Goal: Task Accomplishment & Management: Manage account settings

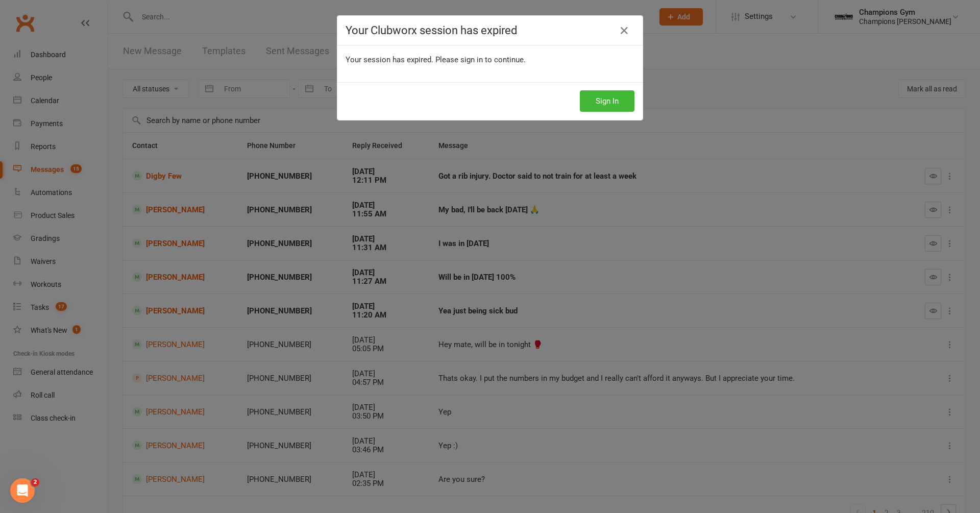
click at [626, 32] on icon at bounding box center [624, 30] width 12 height 12
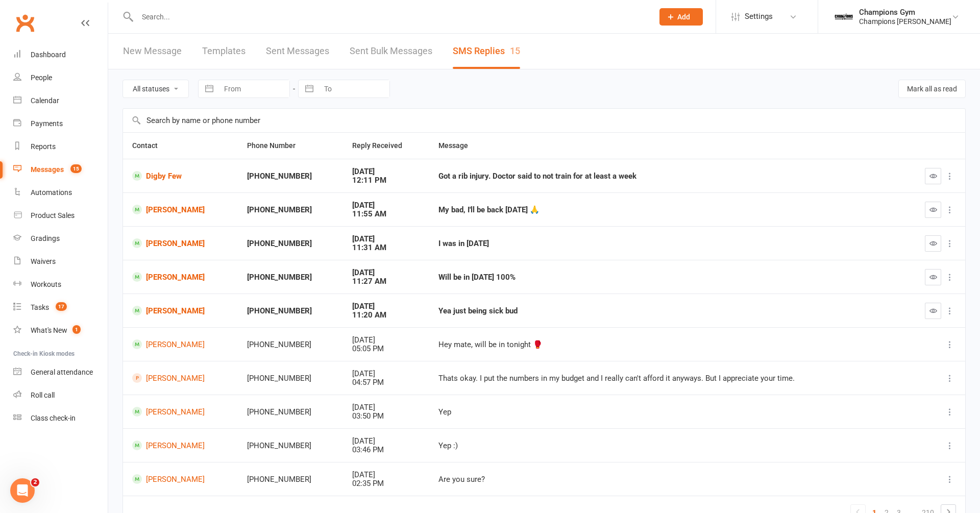
click at [44, 164] on link "Messages 15" at bounding box center [60, 169] width 94 height 23
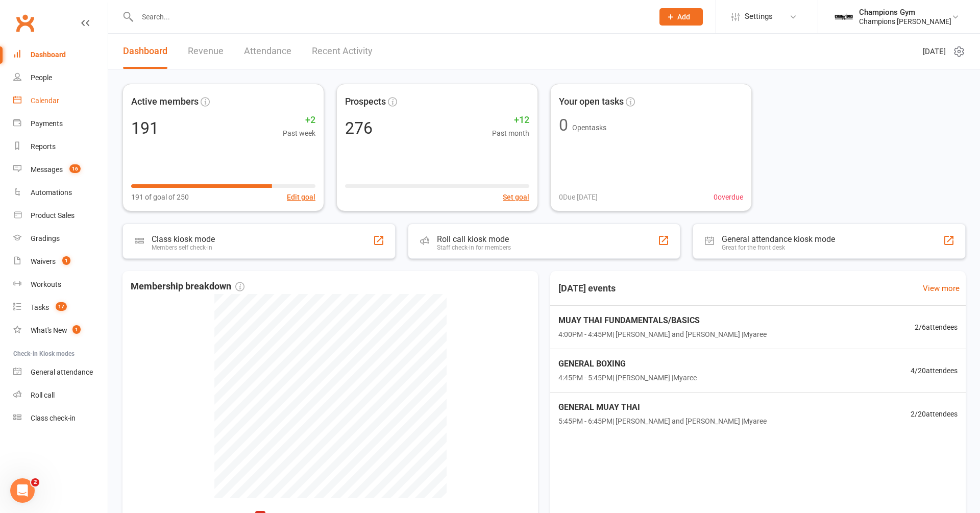
click at [54, 98] on div "Calendar" at bounding box center [45, 100] width 29 height 8
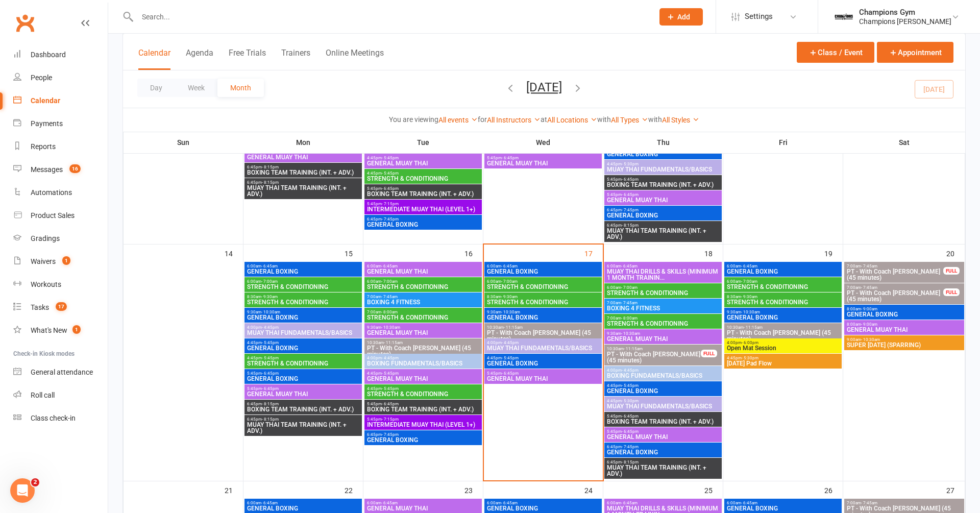
scroll to position [452, 0]
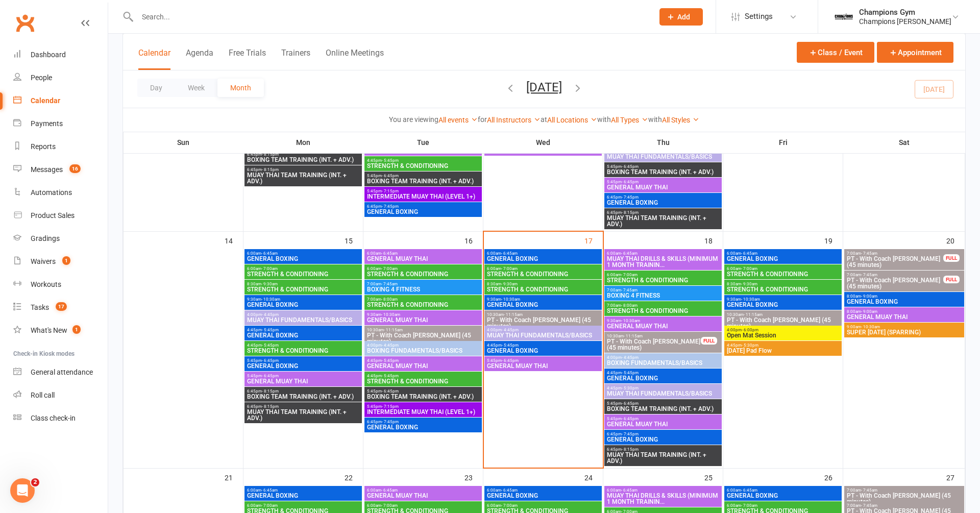
click at [544, 330] on span "4:00pm - 4:45pm" at bounding box center [542, 330] width 113 height 5
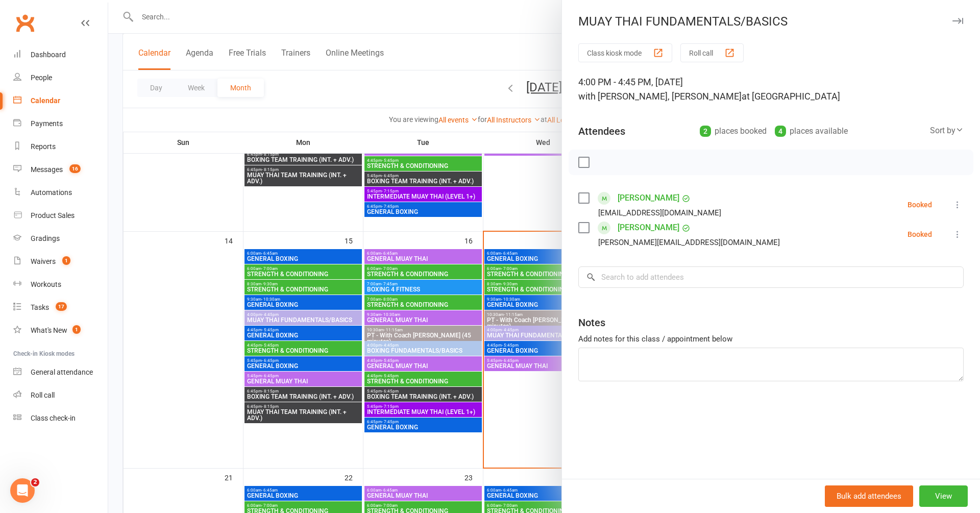
click at [957, 20] on icon "button" at bounding box center [957, 21] width 11 height 6
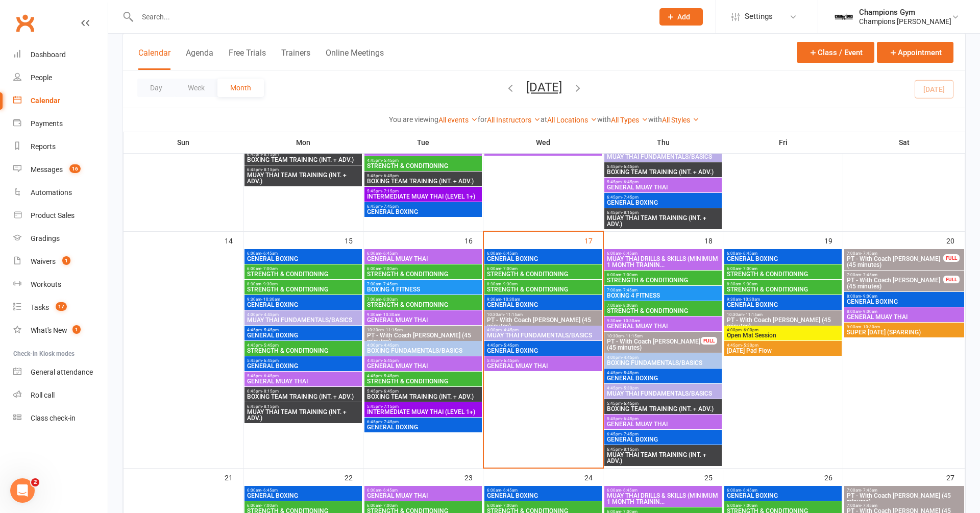
click at [528, 328] on span "4:00pm - 4:45pm" at bounding box center [542, 330] width 113 height 5
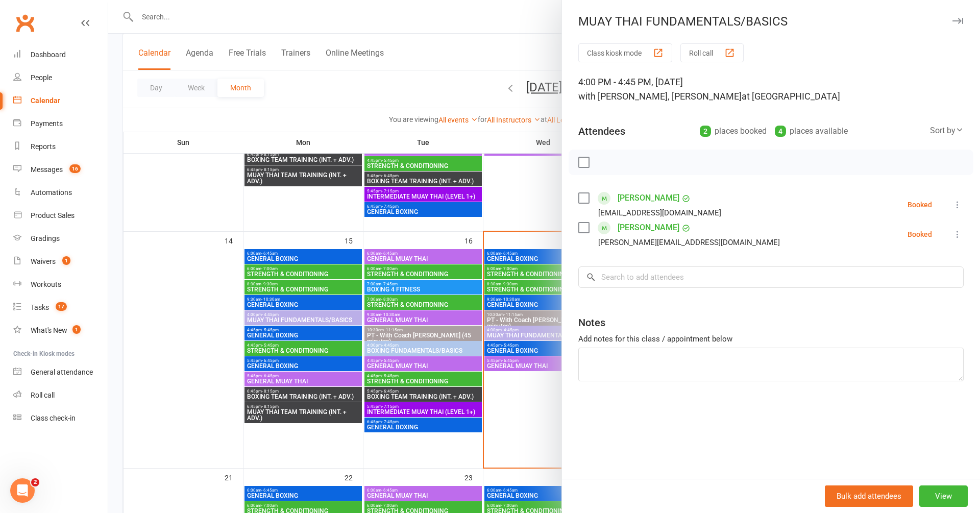
click at [958, 20] on icon "button" at bounding box center [957, 21] width 11 height 6
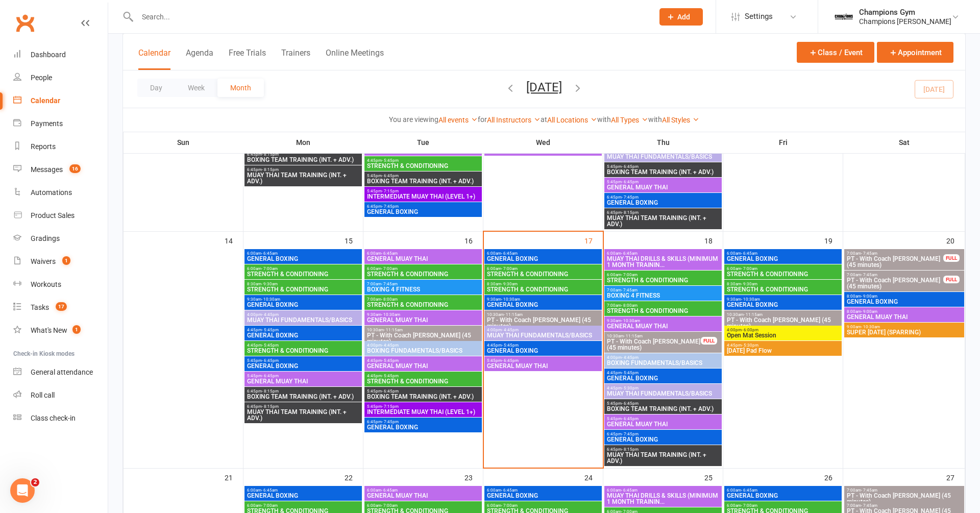
click at [510, 350] on span "GENERAL BOXING" at bounding box center [542, 350] width 113 height 6
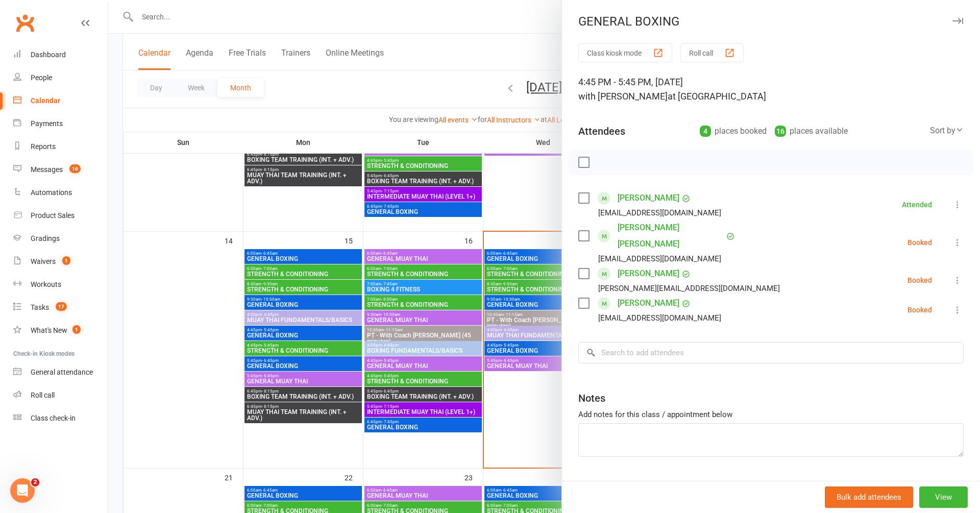
click at [960, 18] on icon "button" at bounding box center [957, 21] width 11 height 6
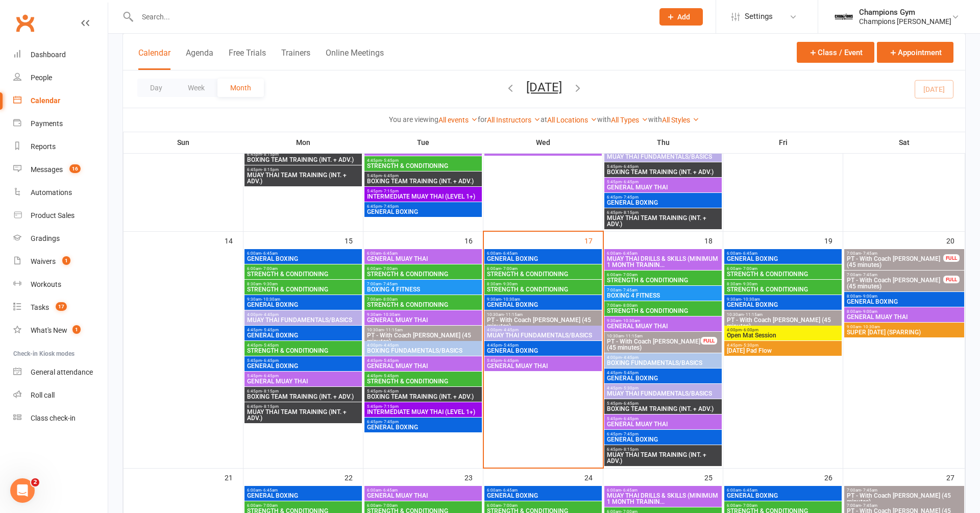
click at [514, 364] on span "GENERAL MUAY THAI" at bounding box center [542, 366] width 113 height 6
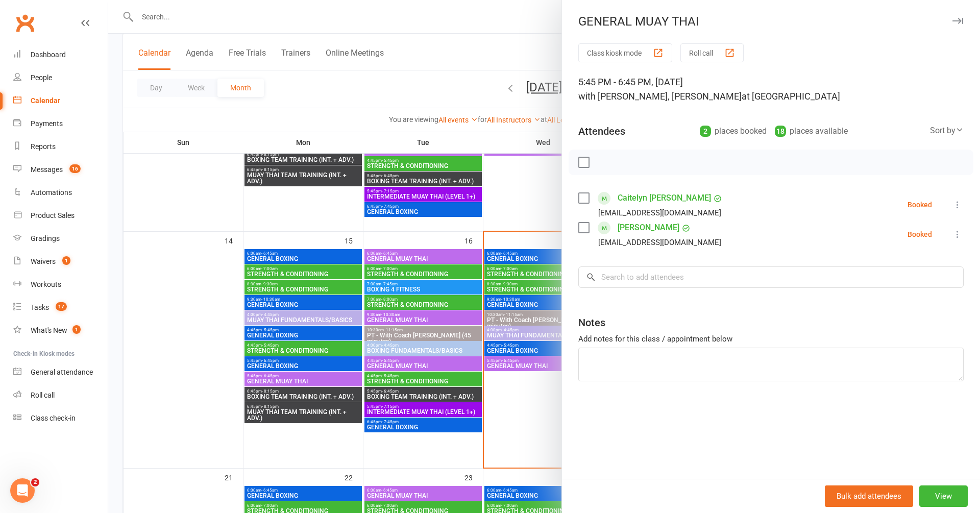
click at [959, 24] on button "button" at bounding box center [957, 21] width 12 height 12
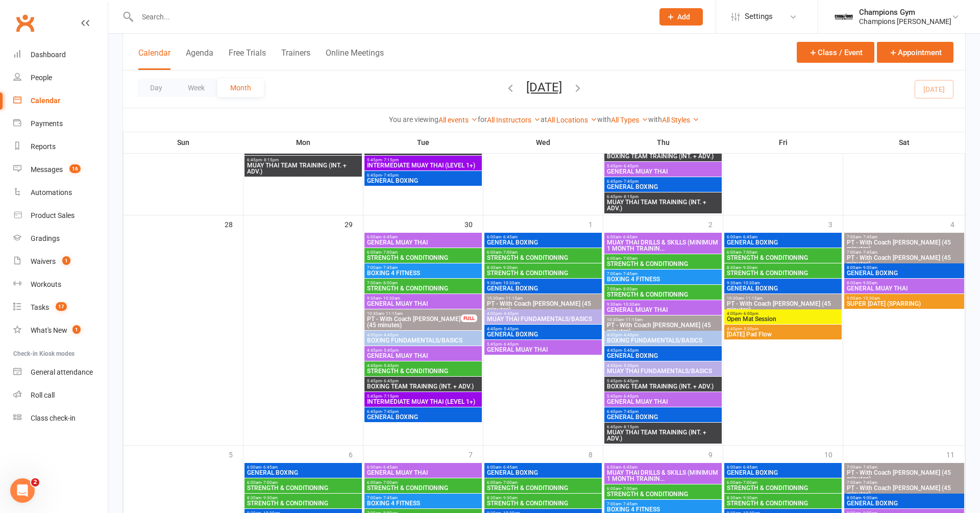
scroll to position [1126, 0]
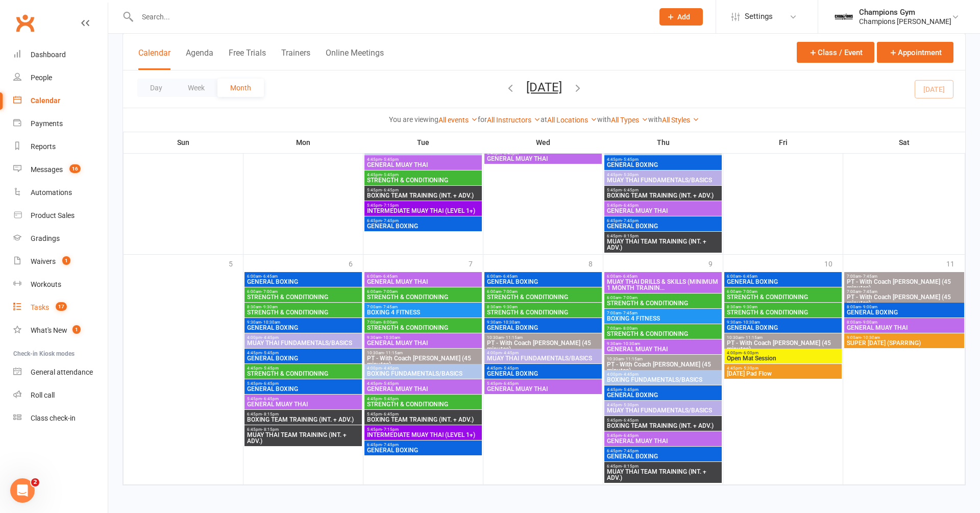
click at [44, 304] on div "Tasks" at bounding box center [40, 307] width 18 height 8
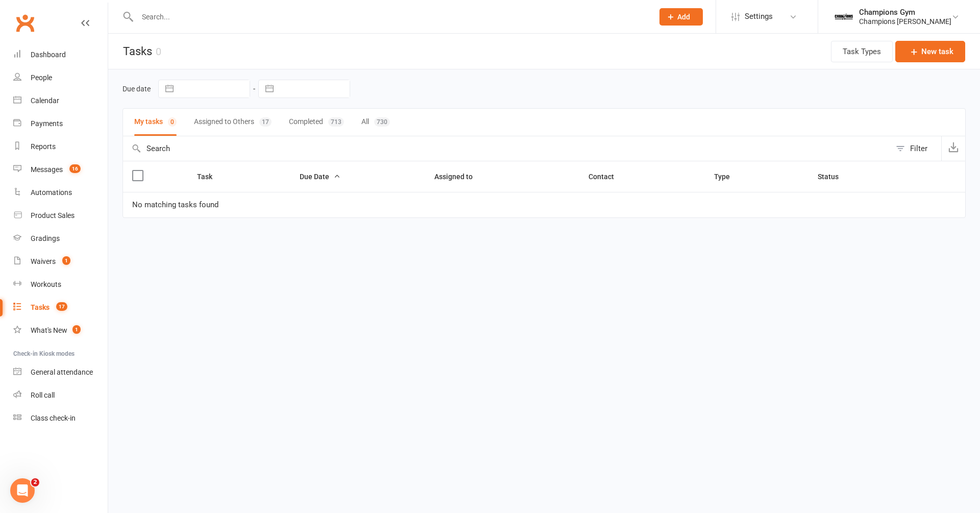
click at [220, 122] on button "Assigned to Others 17" at bounding box center [233, 122] width 78 height 27
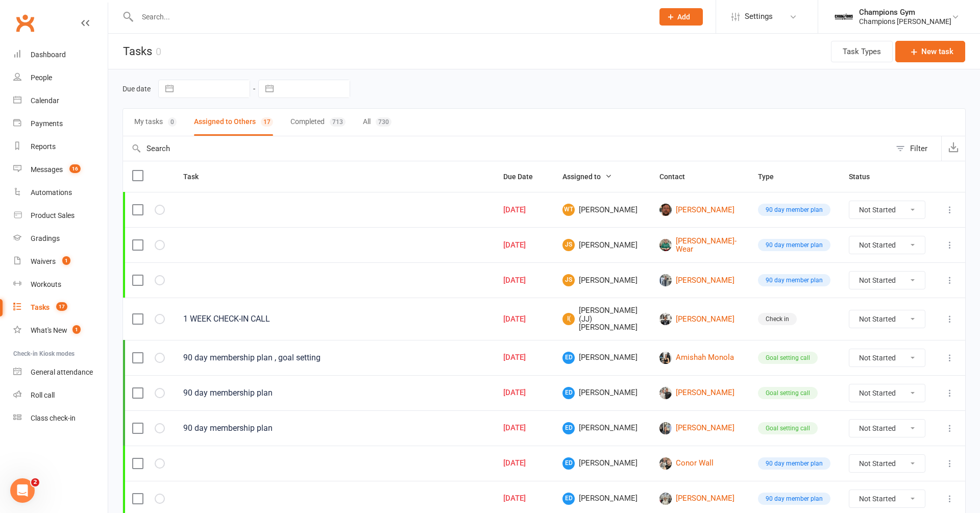
click at [148, 124] on button "My tasks 0" at bounding box center [155, 122] width 42 height 27
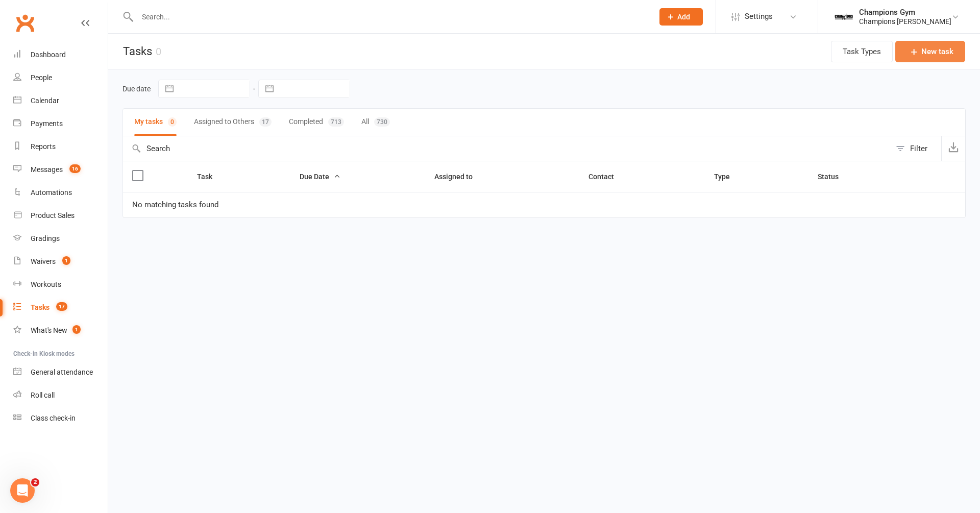
click at [948, 51] on button "New task" at bounding box center [930, 51] width 70 height 21
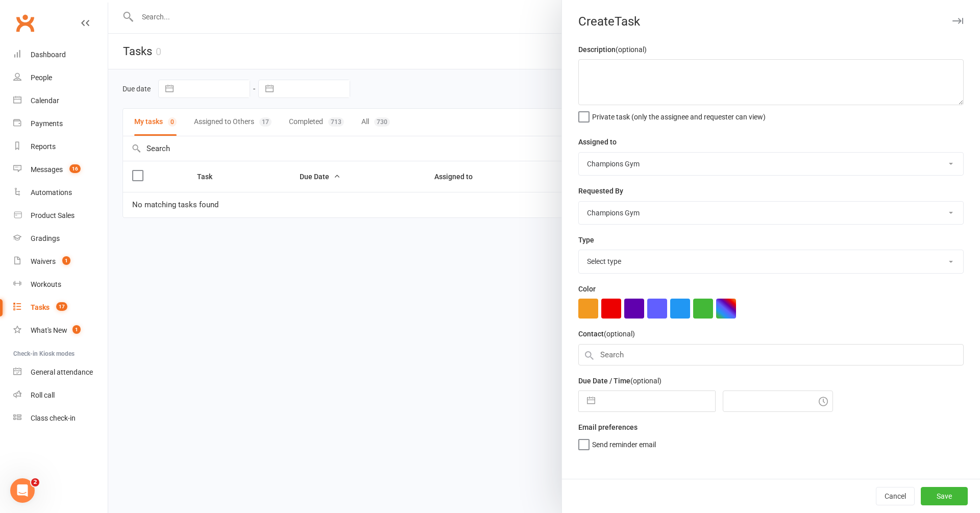
click at [685, 163] on select "Champions Gym Helen Bologa Whitney Tuna Duran Singh Eddy D'Uva Francisco Di Vin…" at bounding box center [771, 164] width 384 height 22
select select "50255"
click at [579, 153] on select "Champions Gym Helen Bologa Whitney Tuna Duran Singh Eddy D'Uva Francisco Di Vin…" at bounding box center [771, 164] width 384 height 22
click at [626, 212] on select "Champions Gym Helen Bologa Whitney Tuna Duran Singh Eddy D'Uva Francisco Di Vin…" at bounding box center [771, 213] width 384 height 22
select select "31848"
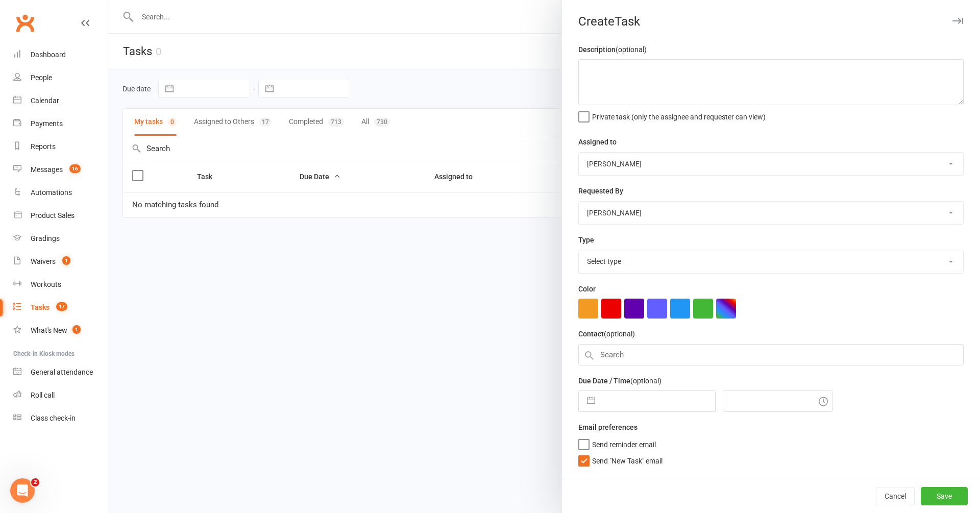
click at [579, 202] on select "Champions Gym Helen Bologa Whitney Tuna Duran Singh Eddy D'Uva Francisco Di Vin…" at bounding box center [771, 213] width 384 height 22
click at [612, 261] on select "Select type 90 day member plan Check in Coach call - potential cancellation sav…" at bounding box center [771, 261] width 384 height 22
select select "35280"
click at [579, 251] on select "Select type 90 day member plan Check in Coach call - potential cancellation sav…" at bounding box center [771, 261] width 384 height 22
click at [652, 355] on input "text" at bounding box center [770, 354] width 385 height 21
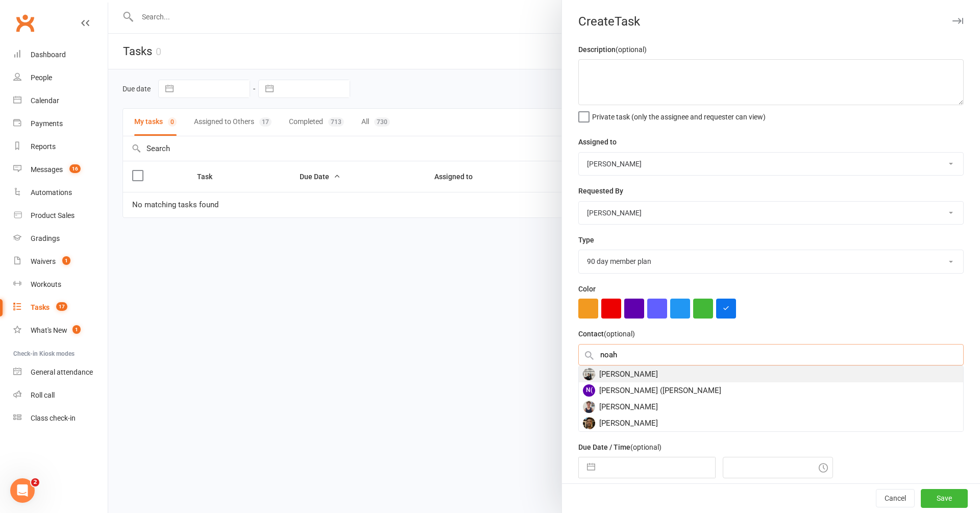
type input "noah"
click at [649, 377] on div "[PERSON_NAME]" at bounding box center [771, 374] width 384 height 16
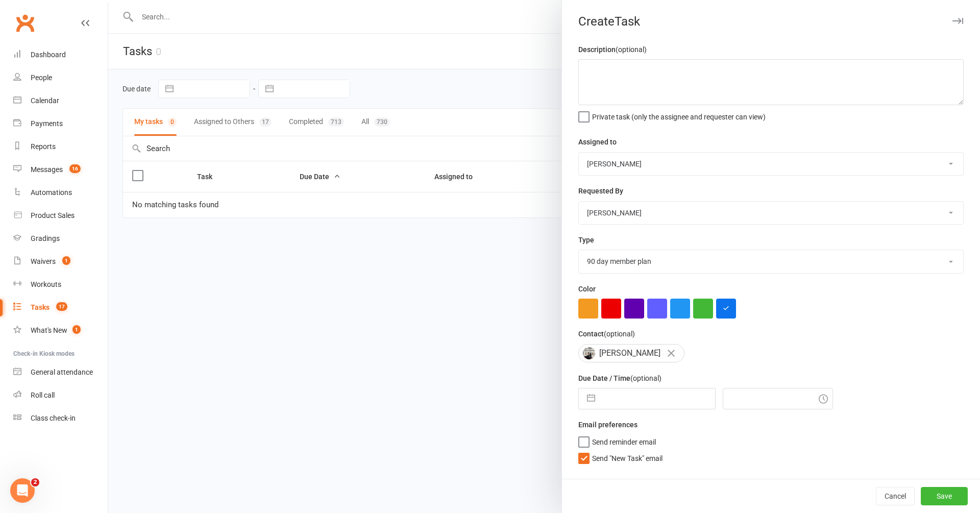
click at [628, 399] on input "text" at bounding box center [657, 398] width 115 height 20
select select "7"
select select "2025"
select select "8"
select select "2025"
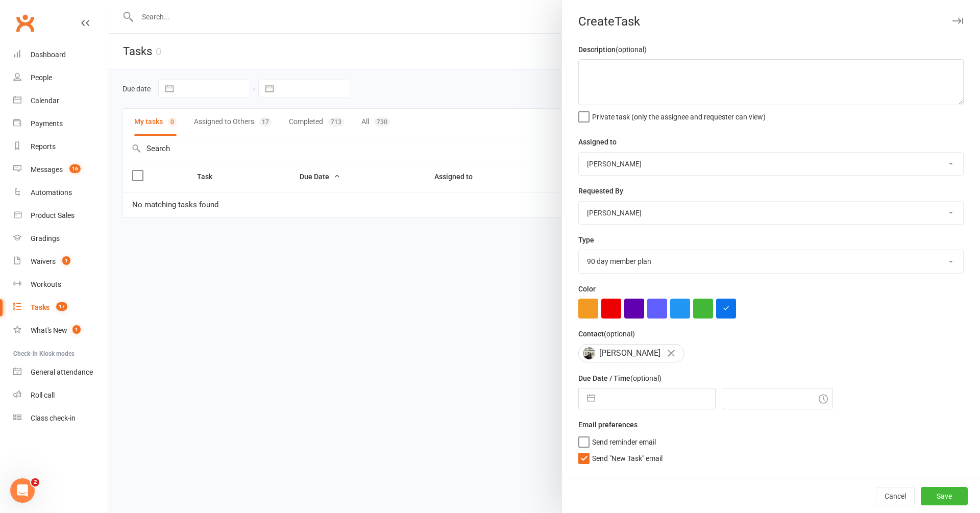
select select "9"
select select "2025"
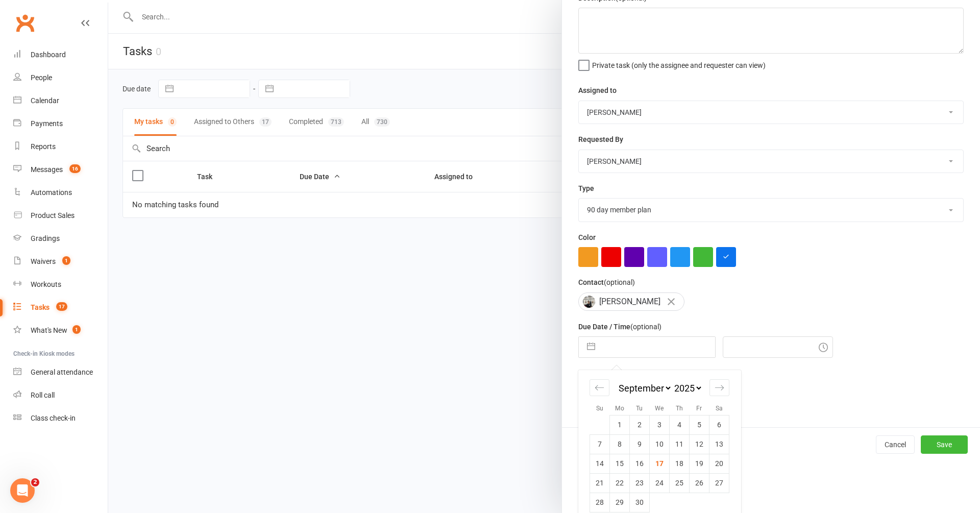
scroll to position [64, 0]
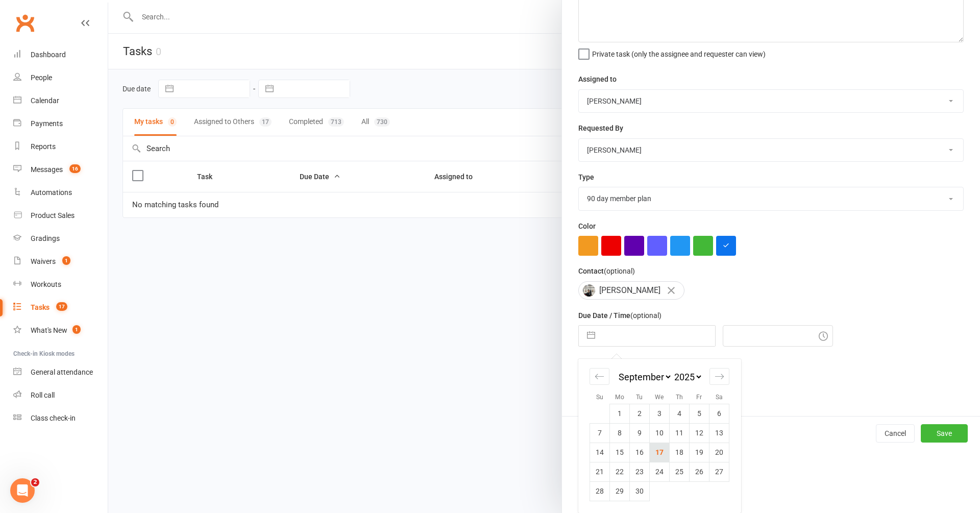
click at [655, 446] on td "17" at bounding box center [660, 451] width 20 height 19
type input "17 Sep 2025"
type input "2:45pm"
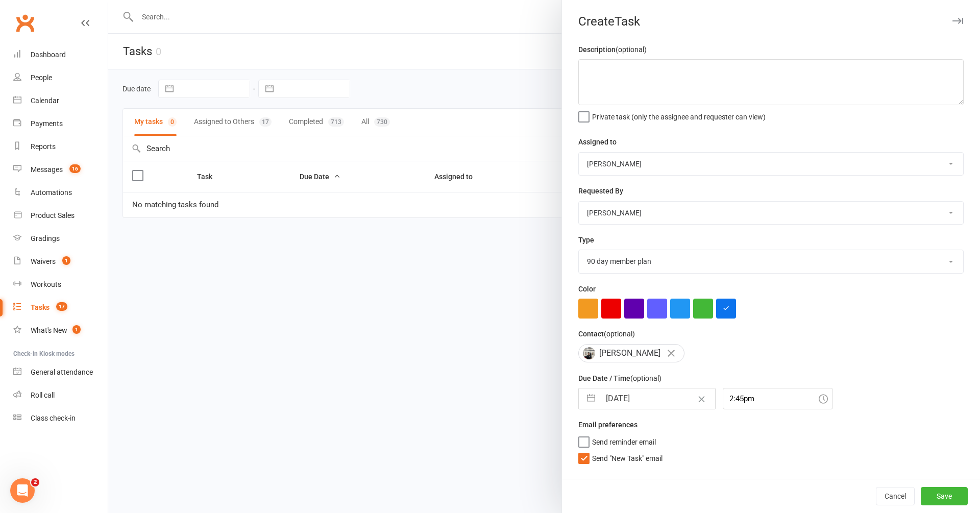
click at [585, 459] on label "Send "New Task" email" at bounding box center [620, 456] width 84 height 10
click at [585, 451] on input "Send "New Task" email" at bounding box center [620, 451] width 84 height 0
click at [940, 496] on button "Save" at bounding box center [943, 496] width 47 height 18
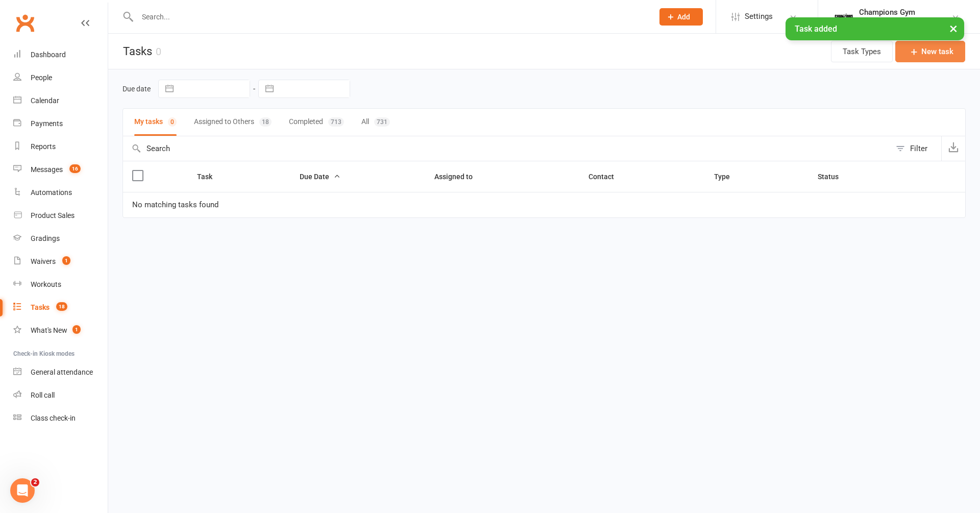
click at [908, 54] on button "New task" at bounding box center [930, 51] width 70 height 21
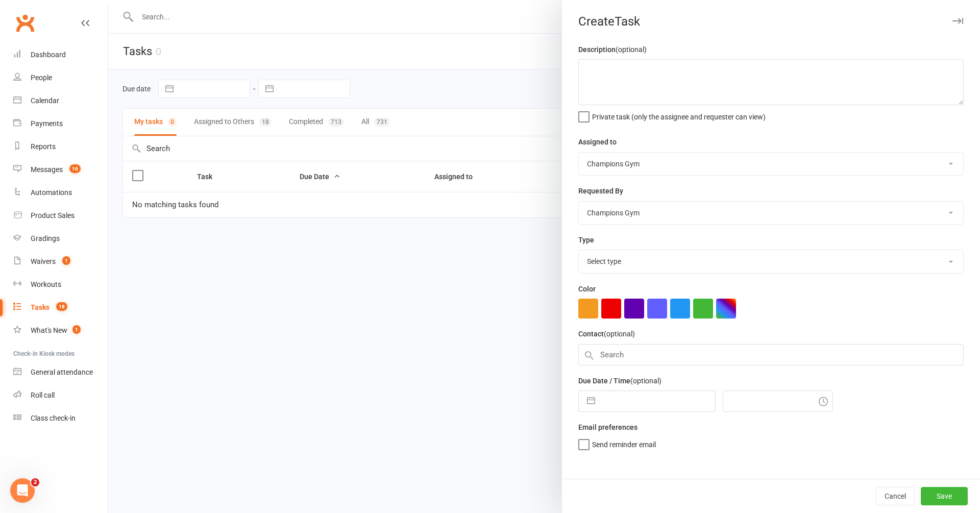
click at [686, 172] on select "Champions Gym Helen Bologa Whitney Tuna Duran Singh Eddy D'Uva Francisco Di Vin…" at bounding box center [771, 164] width 384 height 22
select select "50255"
click at [579, 153] on select "Champions Gym Helen Bologa Whitney Tuna Duran Singh Eddy D'Uva Francisco Di Vin…" at bounding box center [771, 164] width 384 height 22
click at [632, 219] on select "Champions Gym Helen Bologa Whitney Tuna Duran Singh Eddy D'Uva Francisco Di Vin…" at bounding box center [771, 213] width 384 height 22
select select "31848"
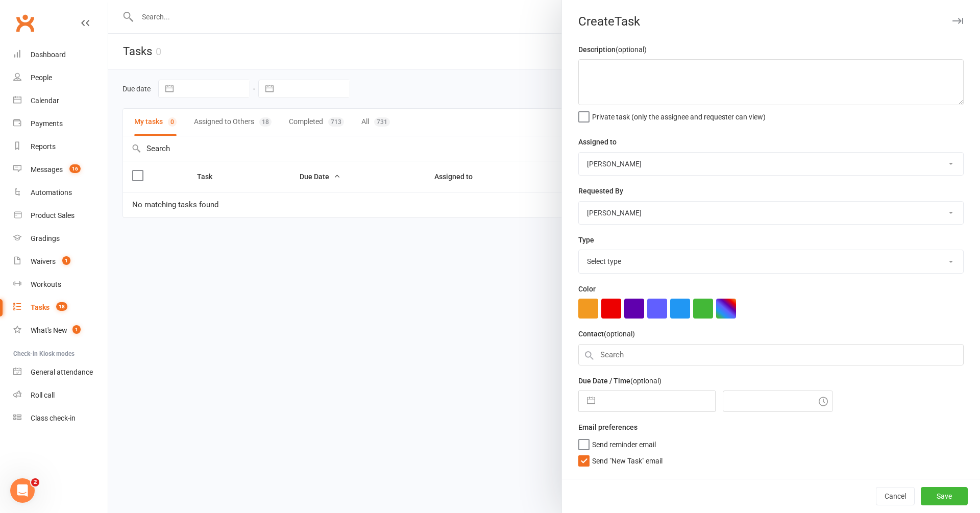
click at [579, 202] on select "Champions Gym Helen Bologa Whitney Tuna Duran Singh Eddy D'Uva Francisco Di Vin…" at bounding box center [771, 213] width 384 height 22
click at [630, 269] on select "Select type 90 day member plan Check in Coach call - potential cancellation sav…" at bounding box center [771, 261] width 384 height 22
select select "35280"
click at [579, 251] on select "Select type 90 day member plan Check in Coach call - potential cancellation sav…" at bounding box center [771, 261] width 384 height 22
click at [628, 358] on input "text" at bounding box center [770, 354] width 385 height 21
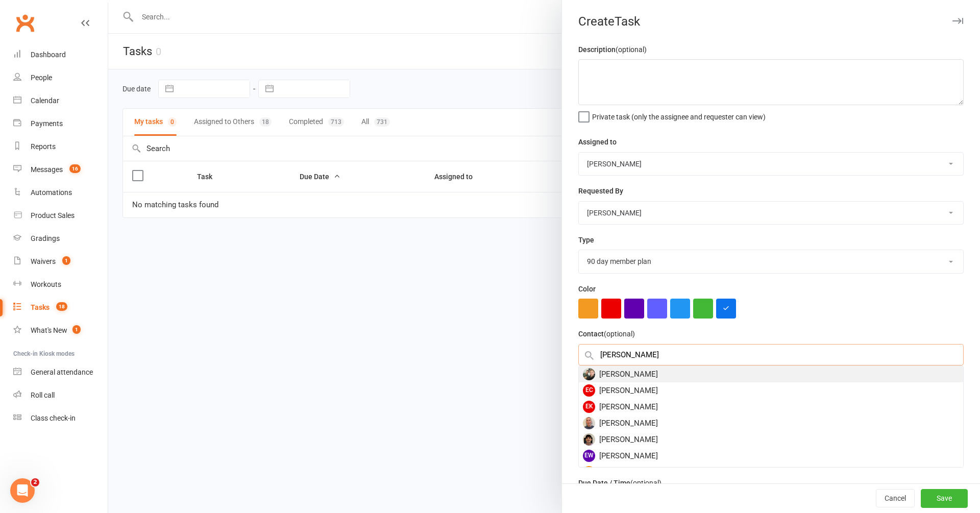
type input "elia"
click at [646, 379] on div "Elia Migliorati" at bounding box center [771, 374] width 384 height 16
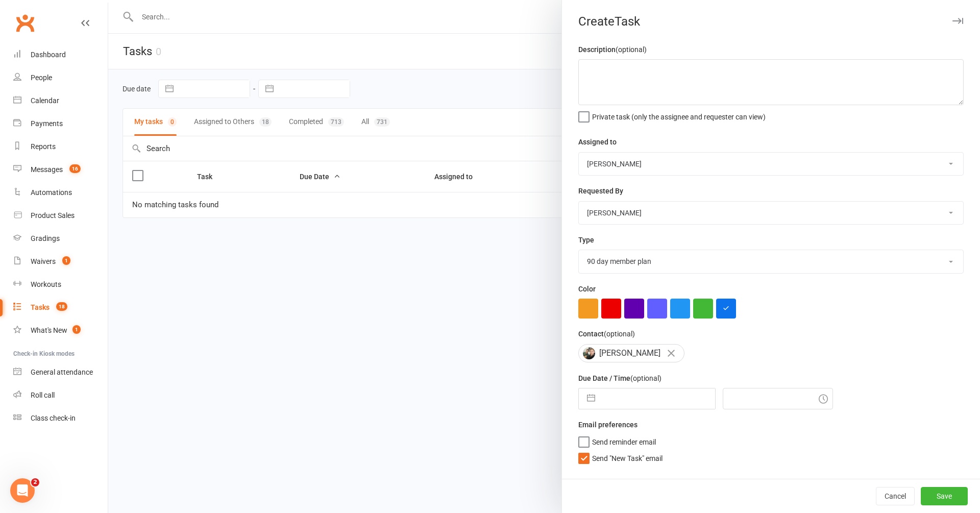
select select "7"
select select "2025"
select select "8"
select select "2025"
select select "9"
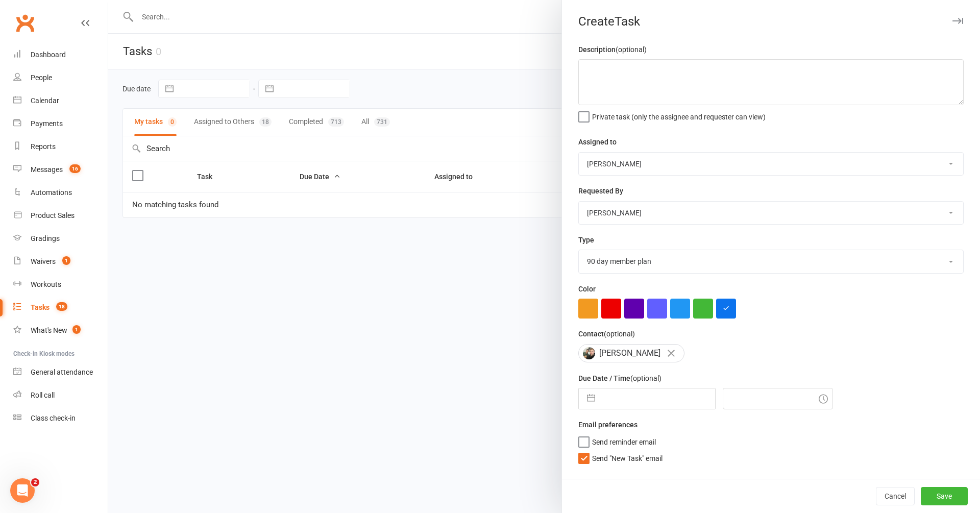
select select "2025"
click at [633, 394] on input "text" at bounding box center [657, 398] width 115 height 20
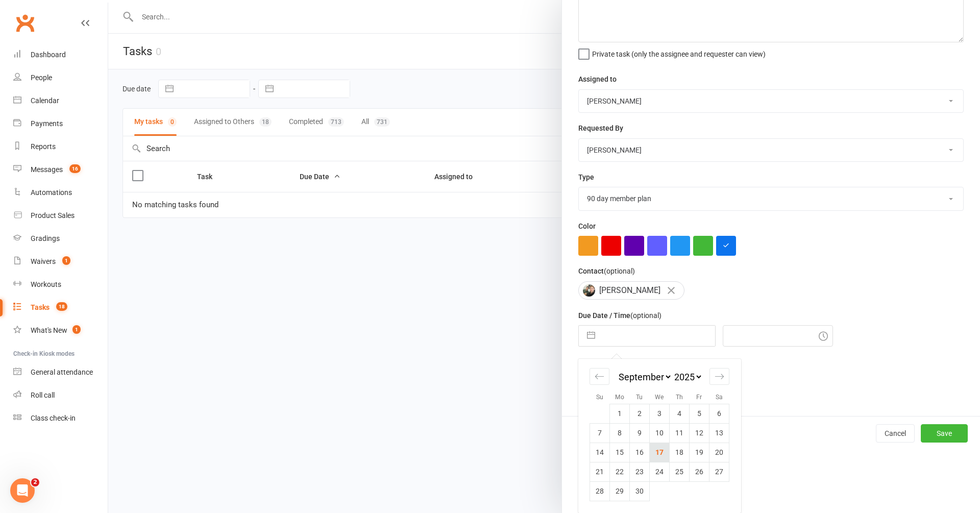
click at [658, 449] on td "17" at bounding box center [660, 451] width 20 height 19
type input "17 Sep 2025"
type input "2:45pm"
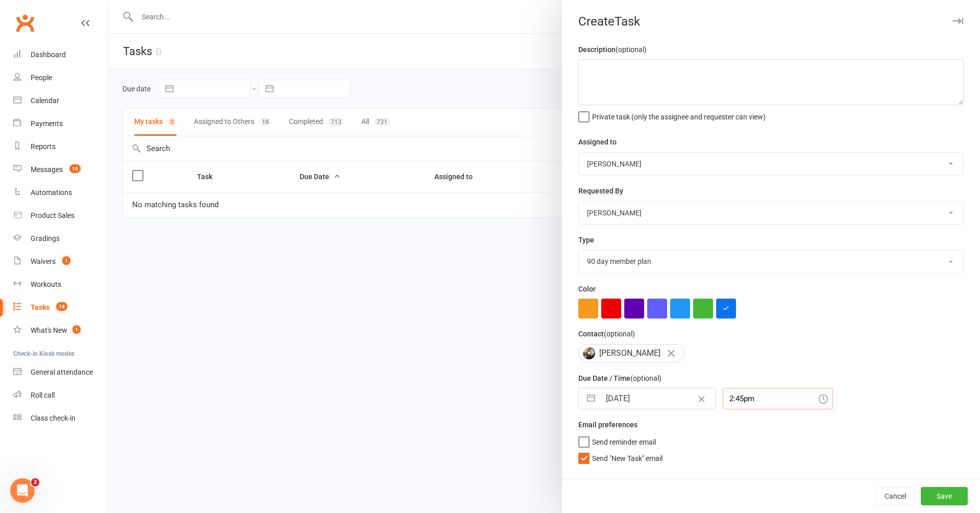
click at [726, 403] on input "2:45pm" at bounding box center [777, 398] width 110 height 21
click at [727, 435] on div "2:45pm" at bounding box center [777, 435] width 109 height 16
click at [583, 461] on label "Send "New Task" email" at bounding box center [620, 456] width 84 height 10
click at [583, 451] on input "Send "New Task" email" at bounding box center [620, 451] width 84 height 0
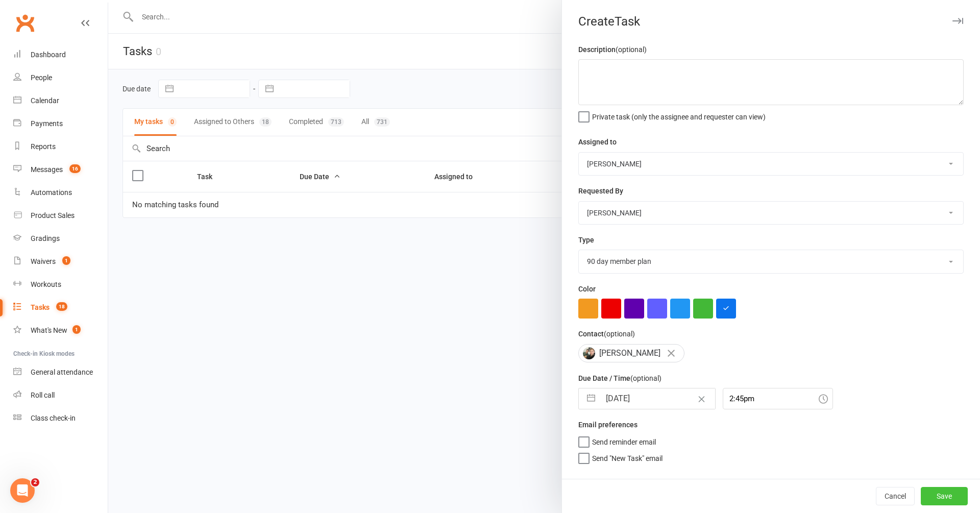
click at [957, 501] on button "Save" at bounding box center [943, 496] width 47 height 18
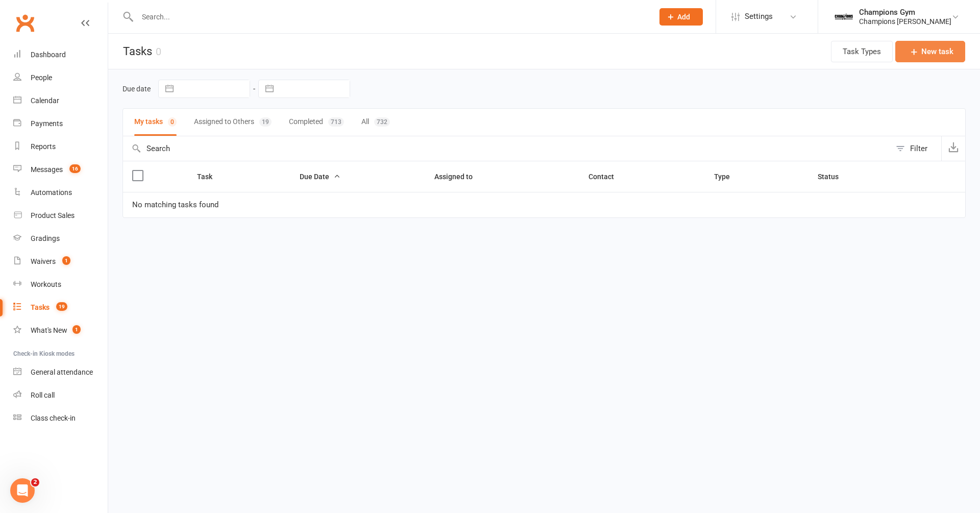
click at [922, 54] on button "New task" at bounding box center [930, 51] width 70 height 21
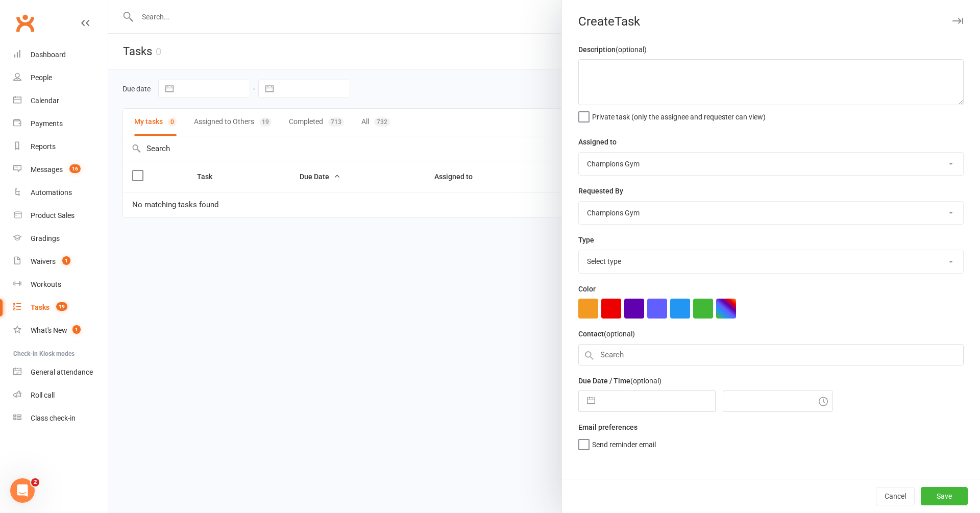
click at [643, 166] on select "Champions Gym Helen Bologa Whitney Tuna Duran Singh Eddy D'Uva Francisco Di Vin…" at bounding box center [771, 164] width 384 height 22
select select "50255"
click at [579, 153] on select "Champions Gym Helen Bologa Whitney Tuna Duran Singh Eddy D'Uva Francisco Di Vin…" at bounding box center [771, 164] width 384 height 22
click at [627, 213] on select "Champions Gym Helen Bologa Whitney Tuna Duran Singh Eddy D'Uva Francisco Di Vin…" at bounding box center [771, 213] width 384 height 22
select select "31848"
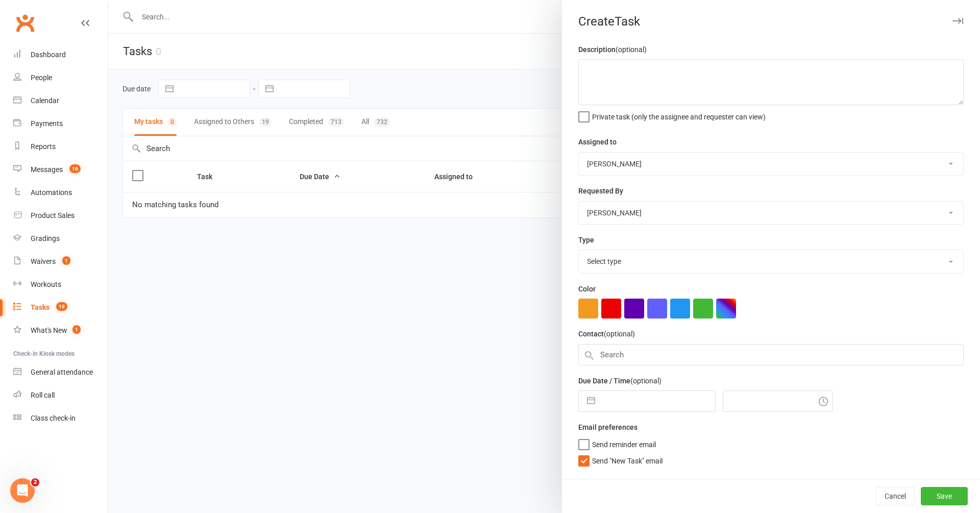
click at [579, 202] on select "Champions Gym Helen Bologa Whitney Tuna Duran Singh Eddy D'Uva Francisco Di Vin…" at bounding box center [771, 213] width 384 height 22
click at [621, 262] on select "Select type 90 day member plan Check in Coach call - potential cancellation sav…" at bounding box center [771, 261] width 384 height 22
select select "35280"
click at [579, 251] on select "Select type 90 day member plan Check in Coach call - potential cancellation sav…" at bounding box center [771, 261] width 384 height 22
click at [628, 353] on input "text" at bounding box center [770, 354] width 385 height 21
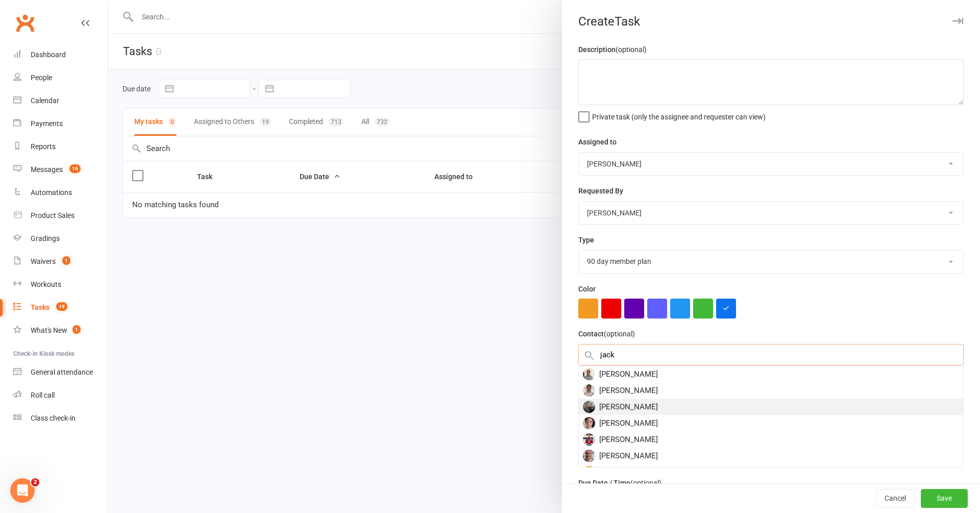
type input "jack"
click at [652, 403] on div "Jack Pickert" at bounding box center [771, 406] width 384 height 16
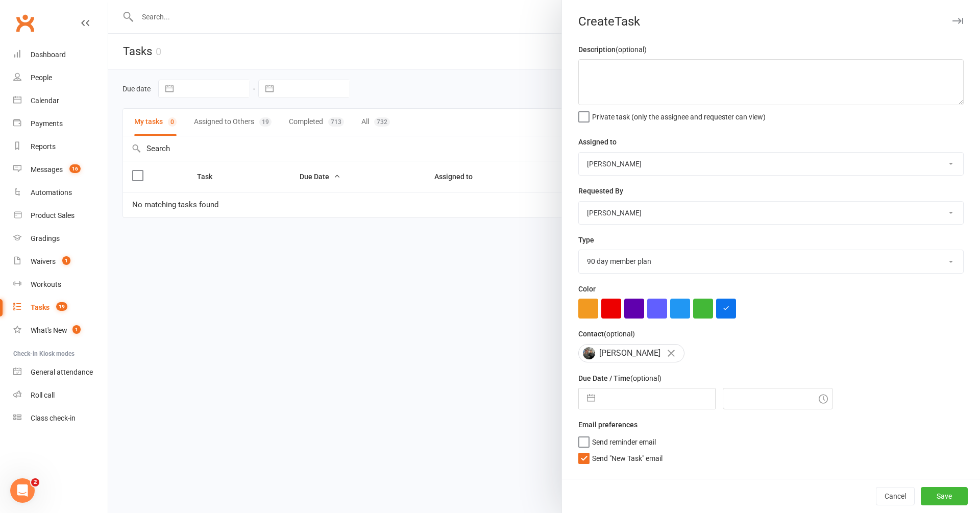
select select "7"
select select "2025"
select select "8"
select select "2025"
select select "9"
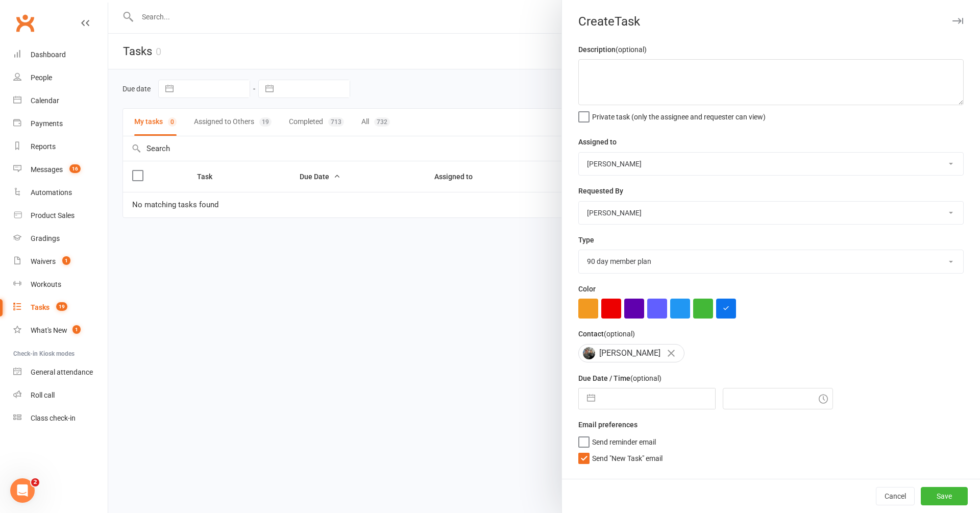
select select "2025"
click at [652, 403] on input "text" at bounding box center [657, 398] width 115 height 20
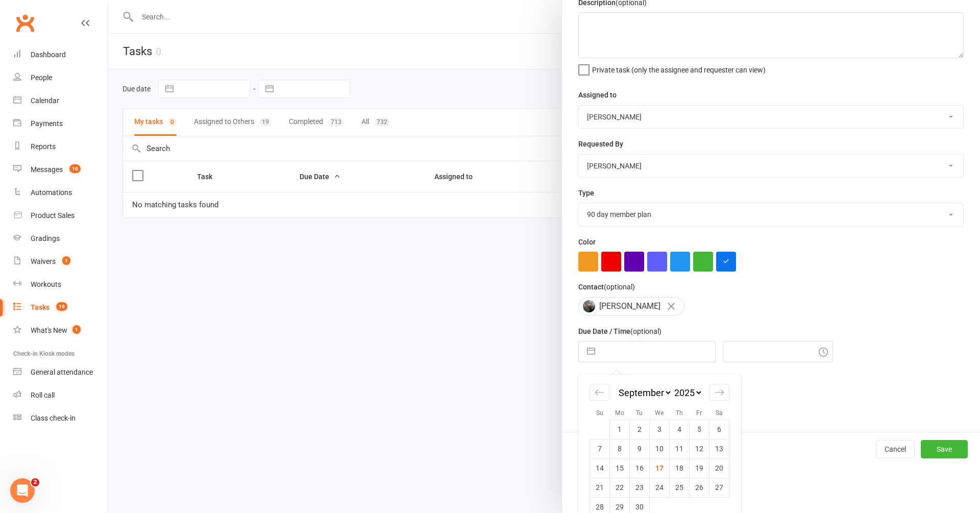
scroll to position [64, 0]
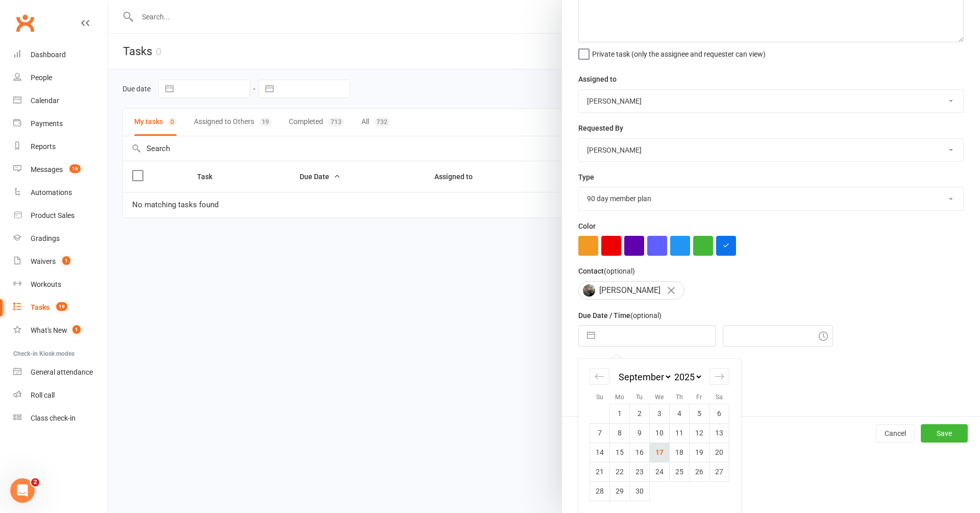
click at [660, 454] on td "17" at bounding box center [660, 451] width 20 height 19
type input "17 Sep 2025"
type input "2:45pm"
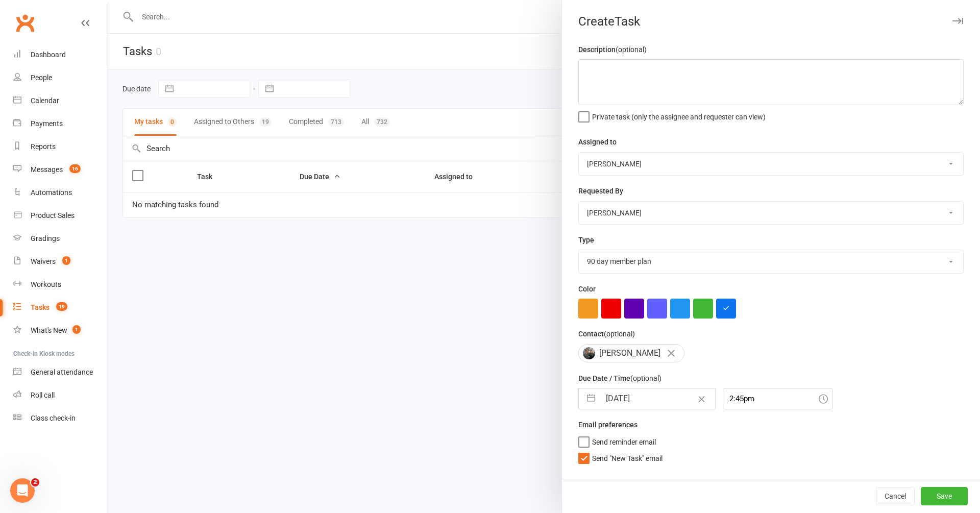
scroll to position [0, 0]
click at [936, 491] on button "Save" at bounding box center [943, 496] width 47 height 18
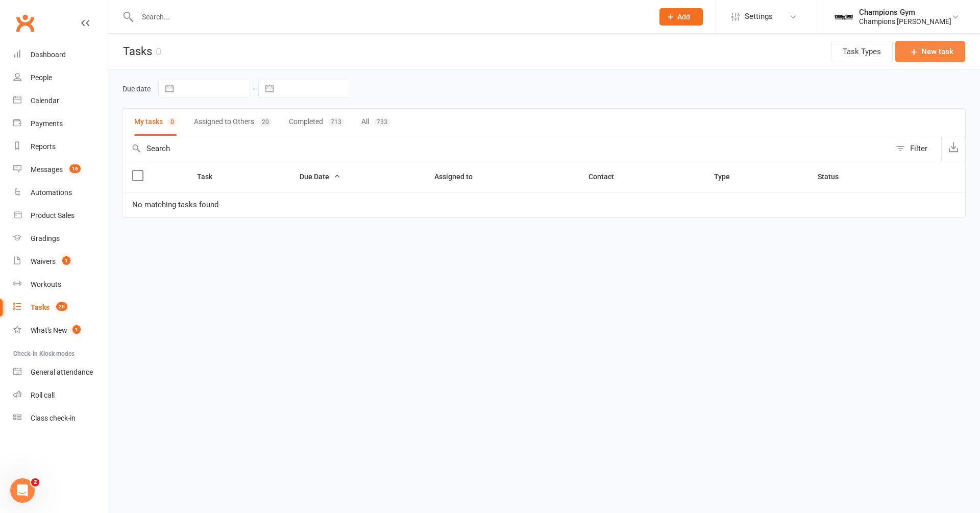
click at [932, 55] on button "New task" at bounding box center [930, 51] width 70 height 21
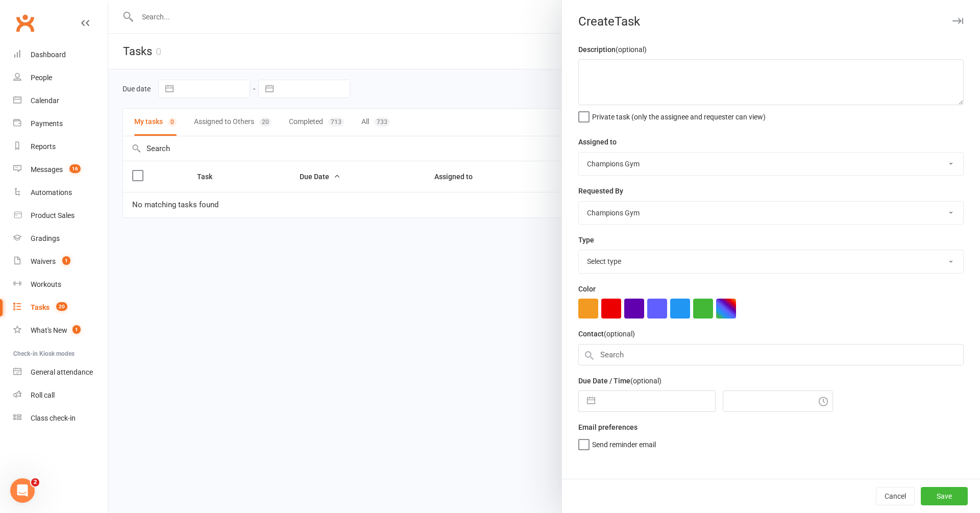
click at [680, 165] on select "Champions Gym Helen Bologa Whitney Tuna Duran Singh Eddy D'Uva Francisco Di Vin…" at bounding box center [771, 164] width 384 height 22
select select "50255"
click at [579, 153] on select "Champions Gym Helen Bologa Whitney Tuna Duran Singh Eddy D'Uva Francisco Di Vin…" at bounding box center [771, 164] width 384 height 22
click at [638, 262] on select "Select type 90 day member plan Check in Coach call - potential cancellation sav…" at bounding box center [771, 261] width 384 height 22
select select "35280"
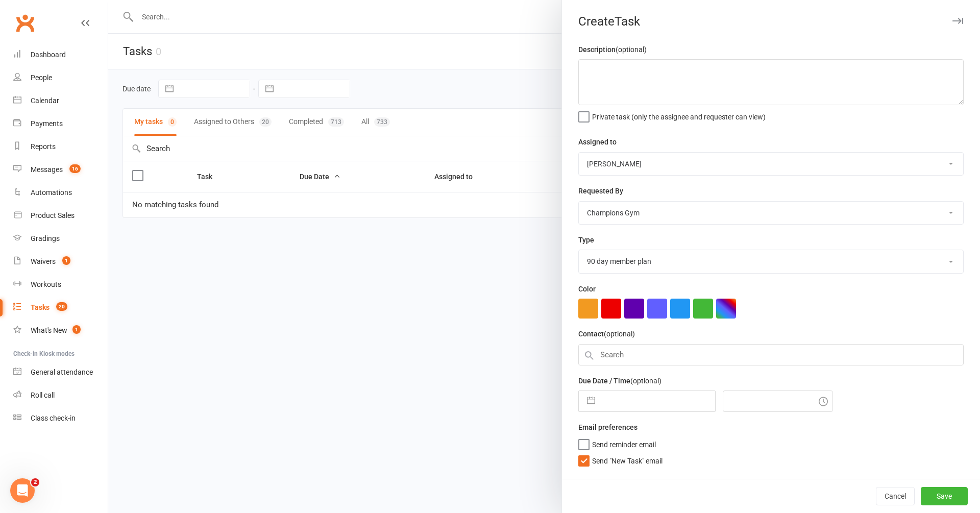
click at [579, 251] on select "Select type 90 day member plan Check in Coach call - potential cancellation sav…" at bounding box center [771, 261] width 384 height 22
click at [640, 362] on input "text" at bounding box center [770, 354] width 385 height 21
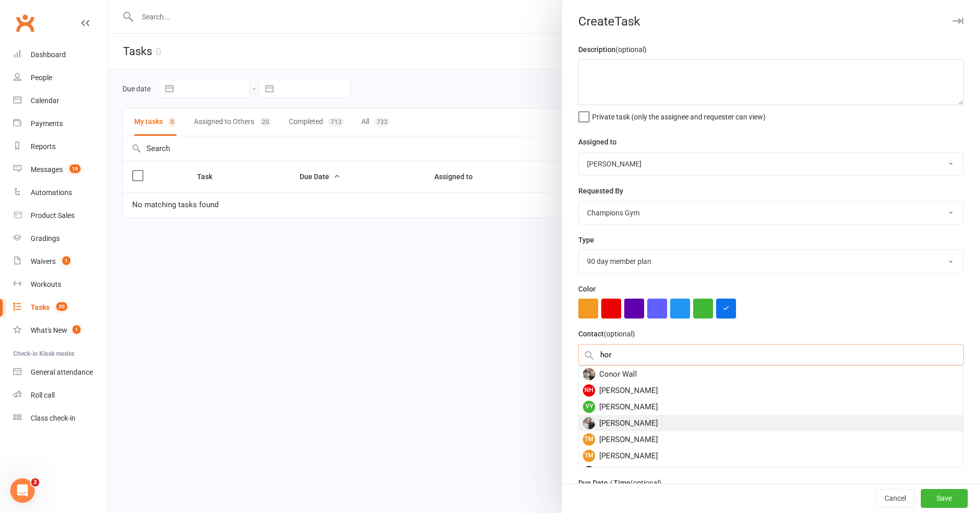
type input "hor"
click at [638, 420] on div "Horace Villeroy" at bounding box center [771, 423] width 384 height 16
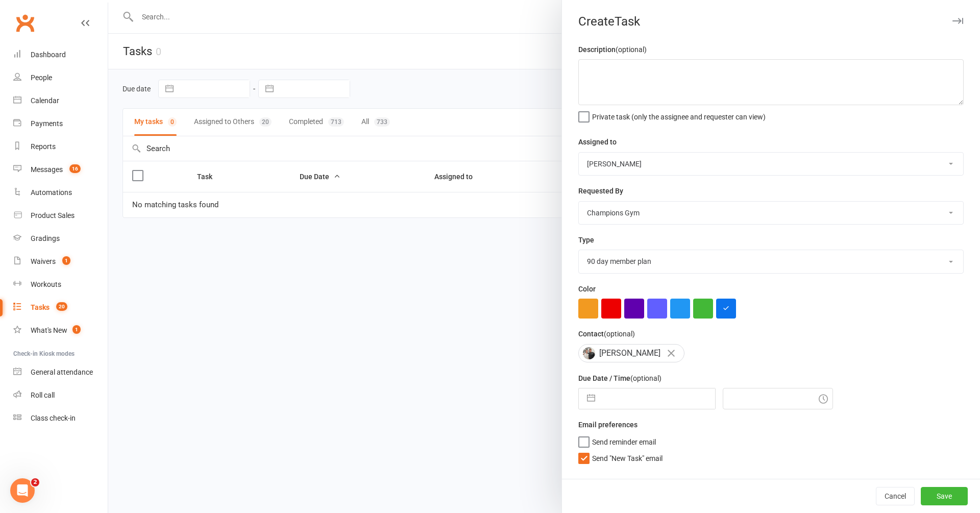
select select "7"
select select "2025"
select select "8"
select select "2025"
select select "9"
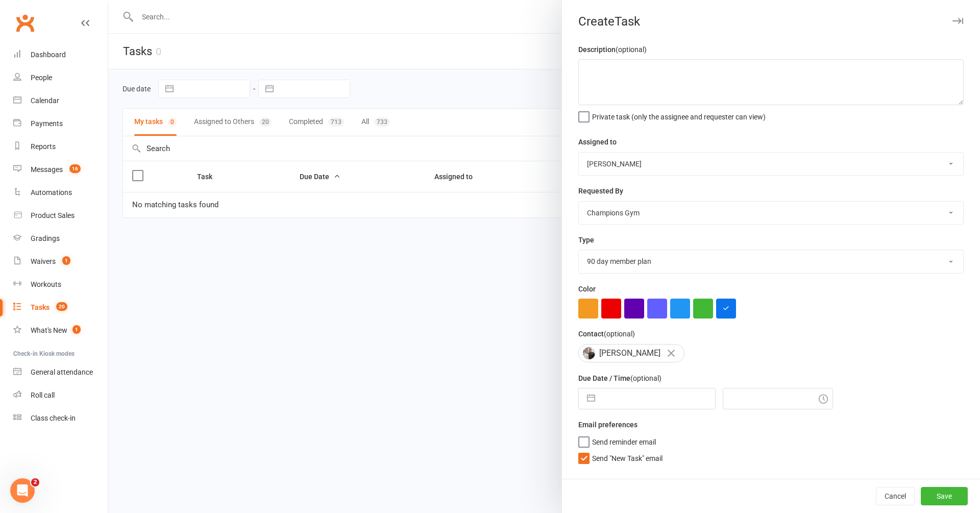
select select "2025"
click at [639, 409] on input "text" at bounding box center [657, 398] width 115 height 20
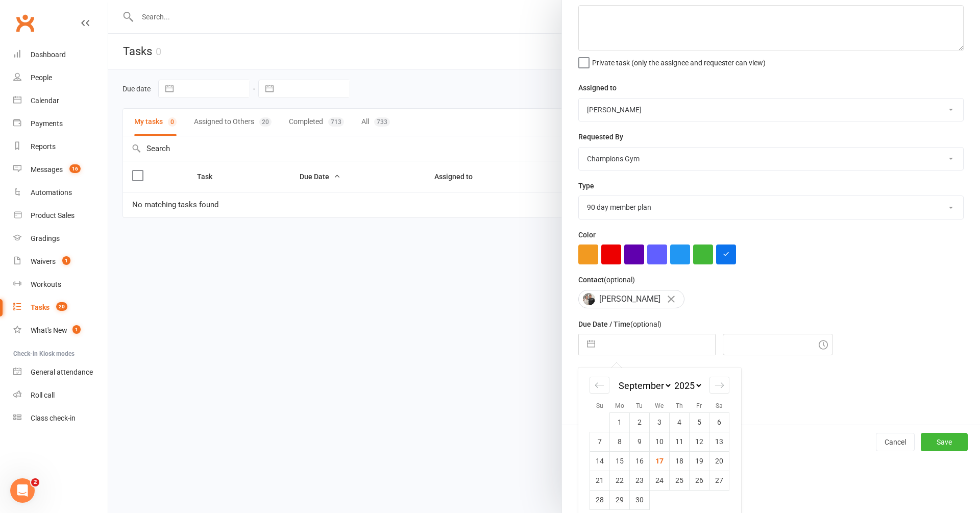
scroll to position [63, 0]
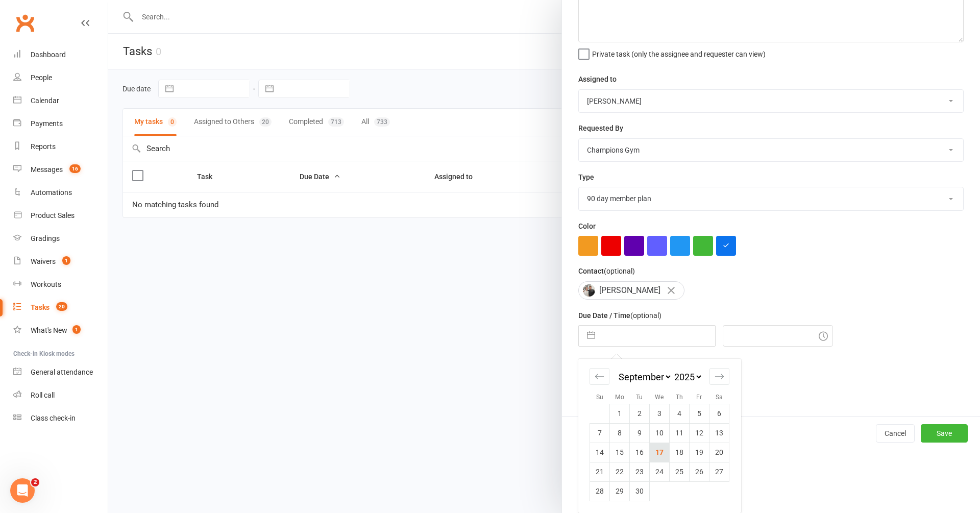
click at [659, 448] on td "17" at bounding box center [660, 451] width 20 height 19
type input "17 Sep 2025"
type input "2:45pm"
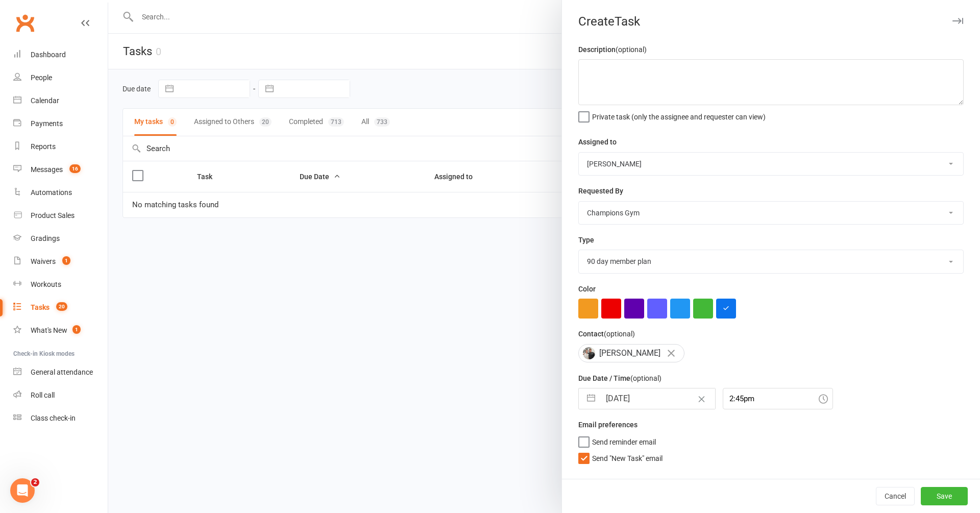
scroll to position [0, 0]
click at [587, 460] on label "Send "New Task" email" at bounding box center [620, 456] width 84 height 10
click at [587, 451] on input "Send "New Task" email" at bounding box center [620, 451] width 84 height 0
click at [954, 496] on button "Save" at bounding box center [943, 496] width 47 height 18
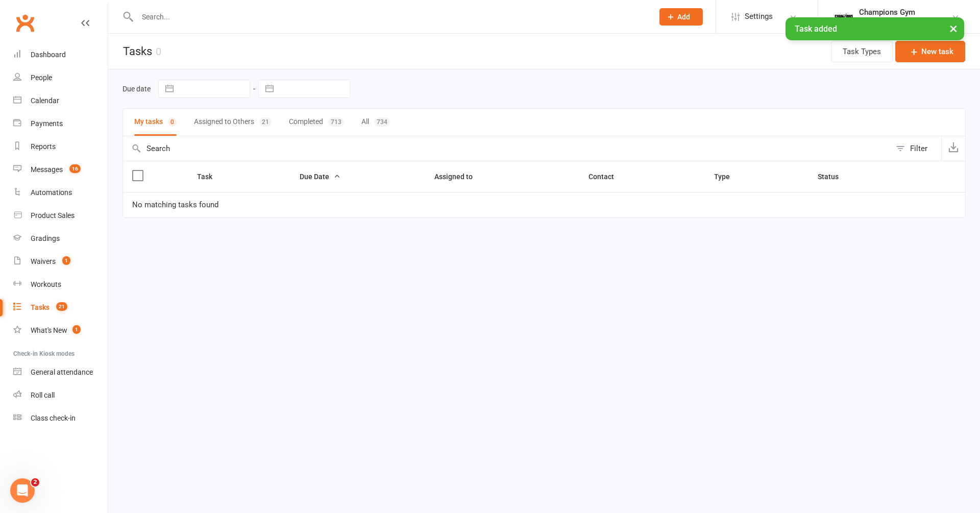
click at [214, 121] on button "Assigned to Others 21" at bounding box center [233, 122] width 78 height 27
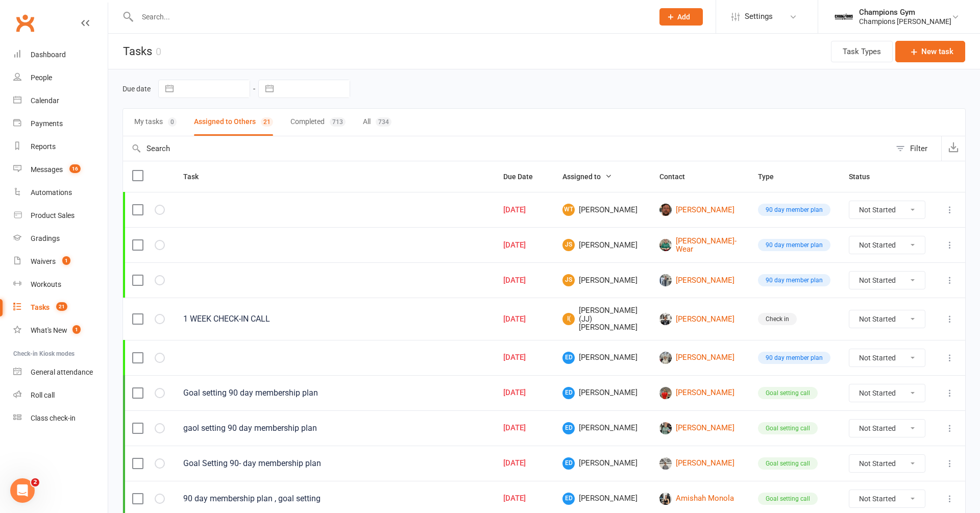
click at [592, 178] on span "Assigned to" at bounding box center [586, 176] width 49 height 8
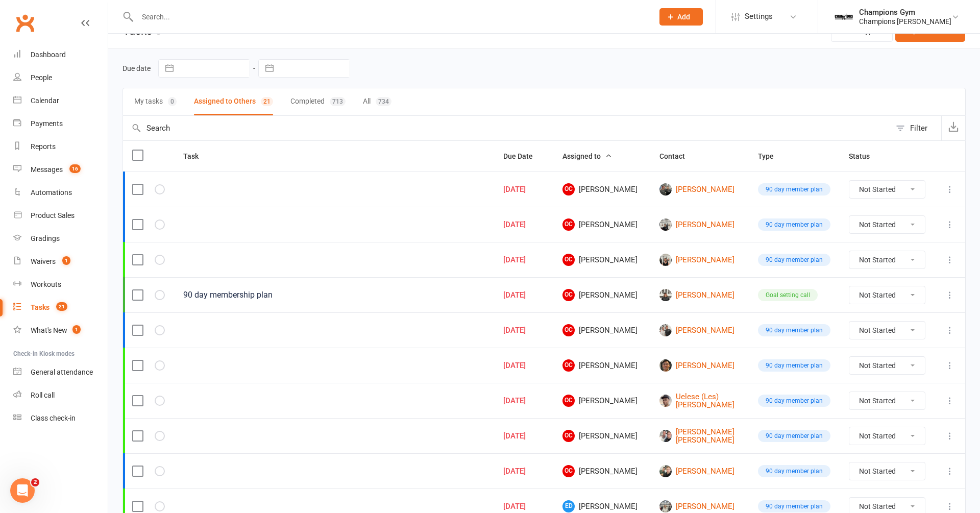
scroll to position [23, 0]
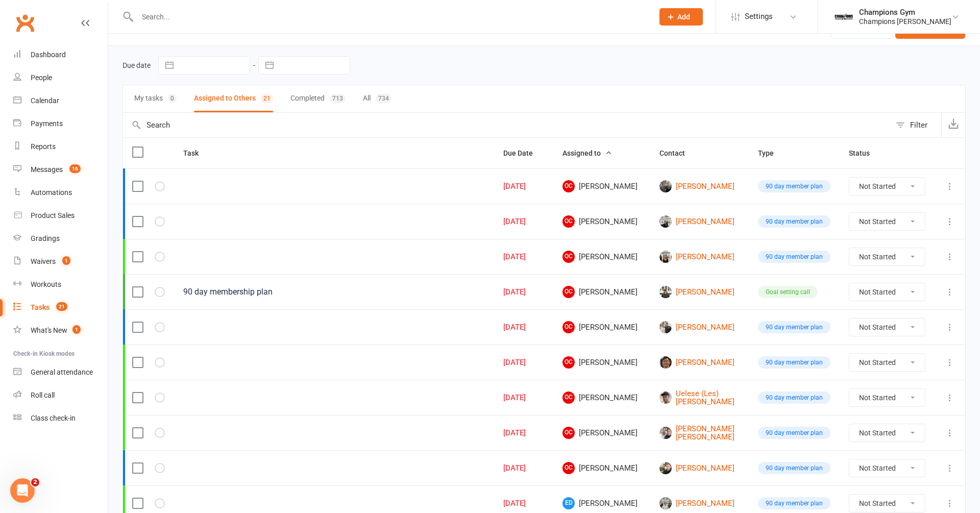
click at [952, 464] on icon at bounding box center [949, 468] width 10 height 10
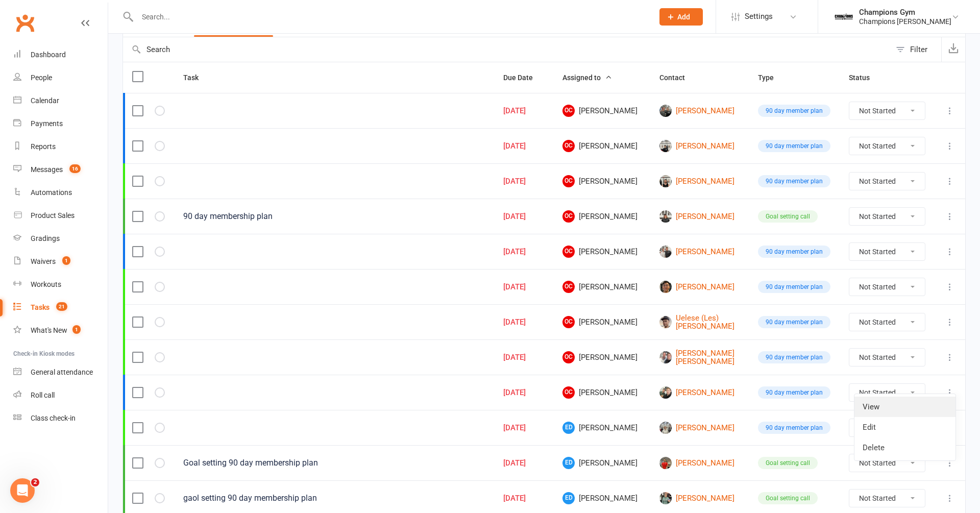
scroll to position [111, 0]
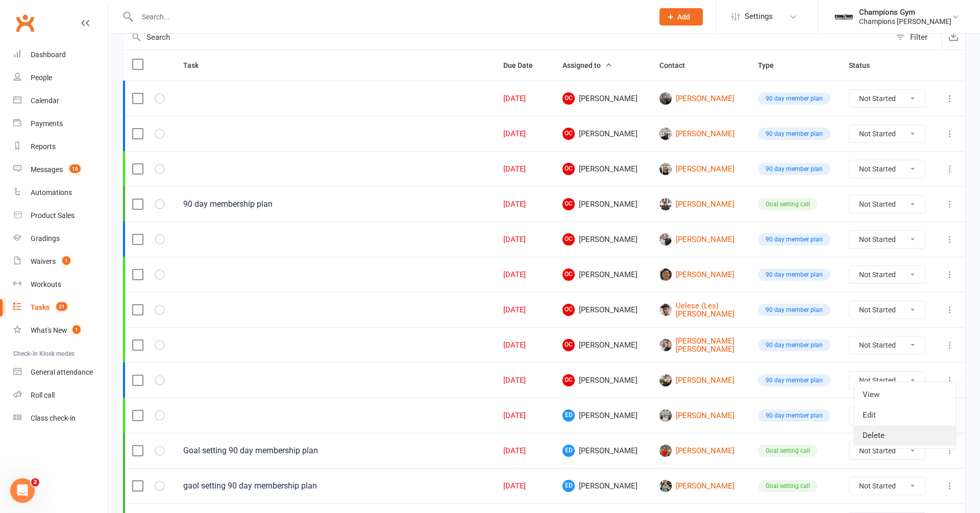
click at [891, 438] on link "Delete" at bounding box center [904, 435] width 101 height 20
click at [946, 341] on icon at bounding box center [949, 345] width 10 height 10
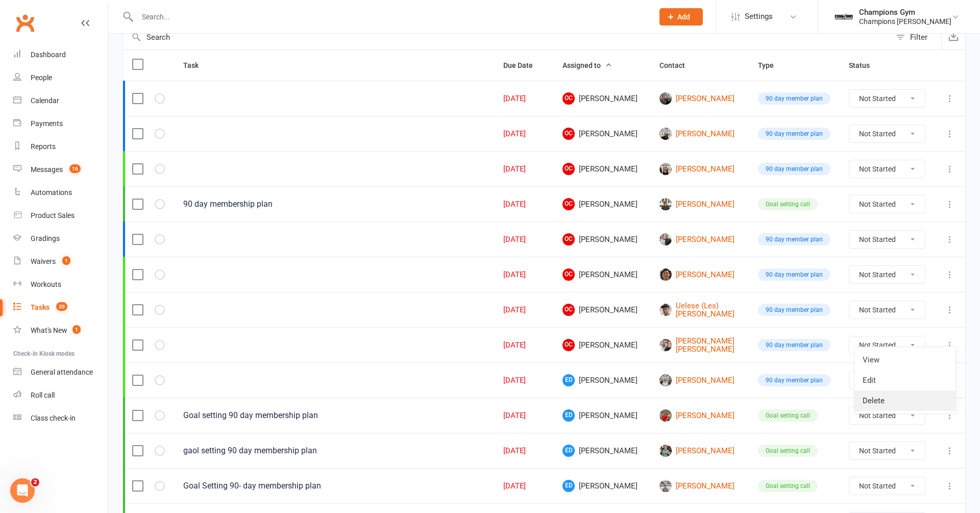
click at [902, 405] on link "Delete" at bounding box center [904, 400] width 101 height 20
click at [138, 305] on label at bounding box center [137, 310] width 10 height 10
click at [138, 305] on input "checkbox" at bounding box center [137, 305] width 10 height 0
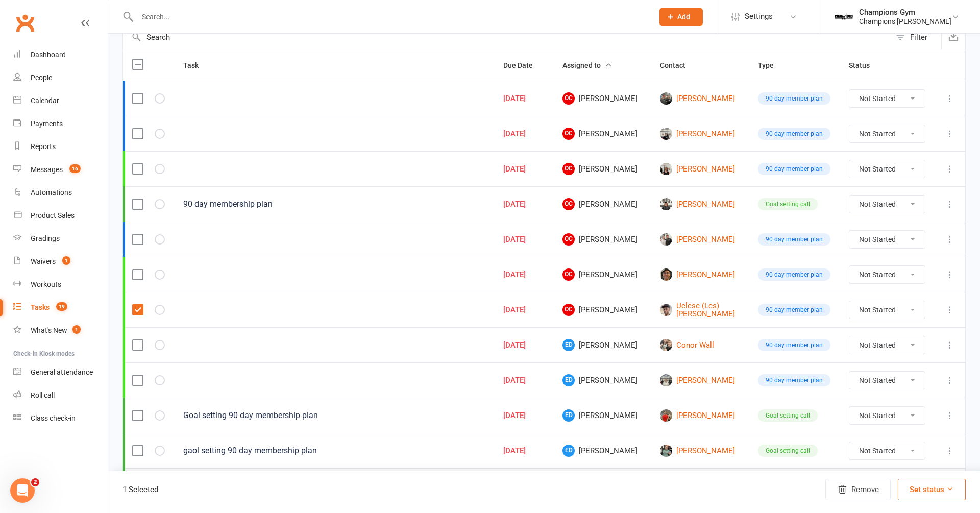
click at [134, 273] on label at bounding box center [137, 274] width 10 height 10
click at [134, 269] on input "checkbox" at bounding box center [137, 269] width 10 height 0
click at [134, 234] on label at bounding box center [137, 239] width 10 height 10
click at [134, 234] on input "checkbox" at bounding box center [137, 234] width 10 height 0
click at [136, 199] on label at bounding box center [137, 204] width 10 height 10
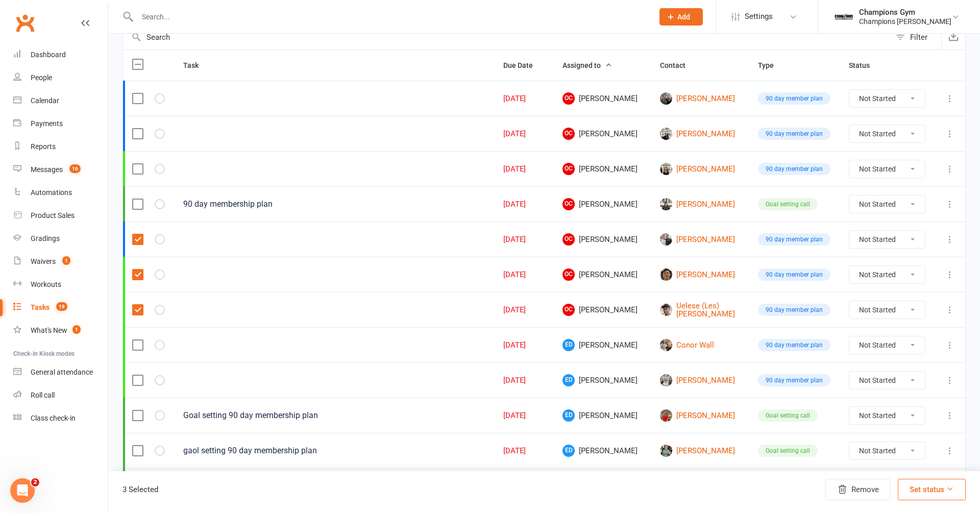
click at [136, 199] on input "checkbox" at bounding box center [137, 199] width 10 height 0
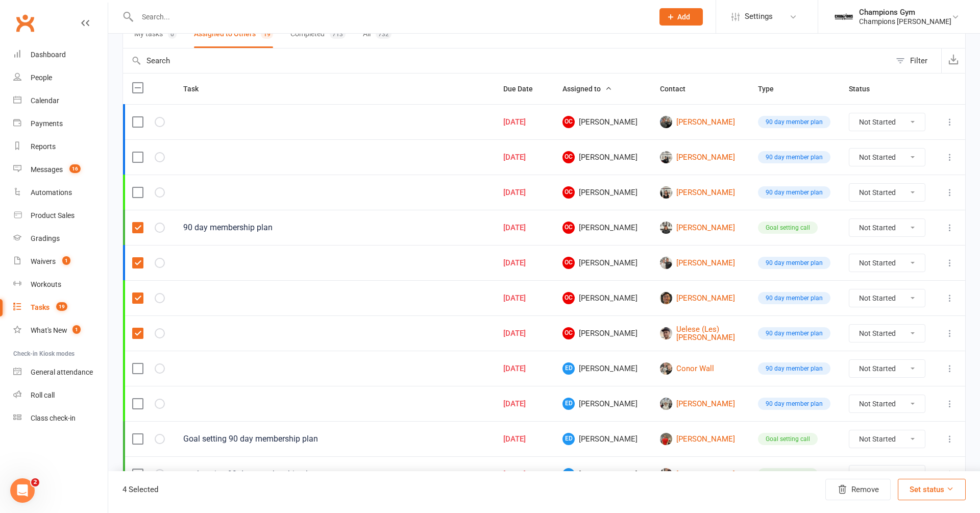
scroll to position [83, 0]
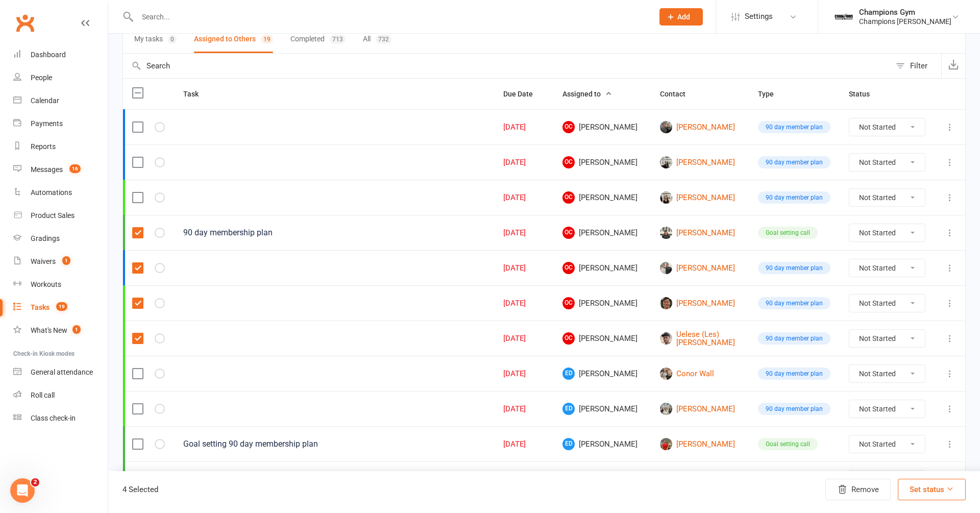
click at [136, 197] on label at bounding box center [137, 197] width 10 height 10
click at [136, 192] on input "checkbox" at bounding box center [137, 192] width 10 height 0
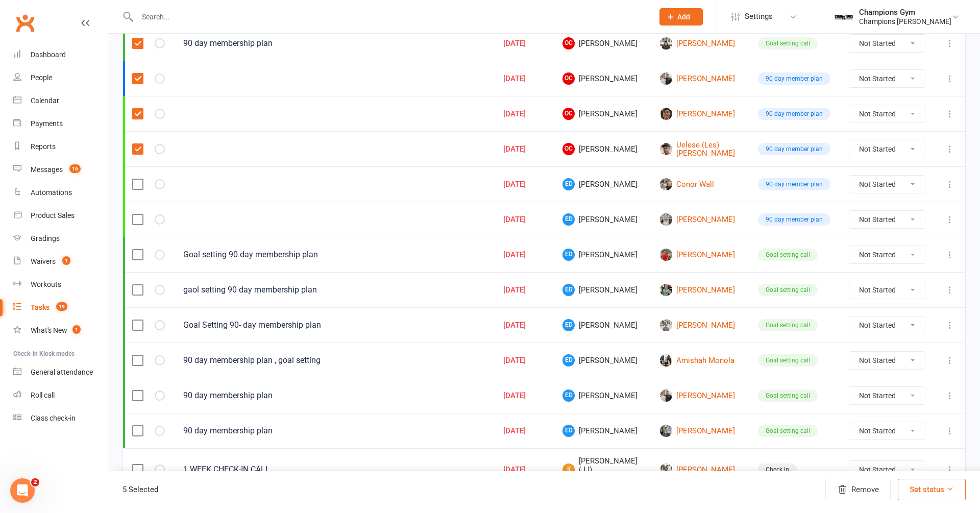
scroll to position [381, 0]
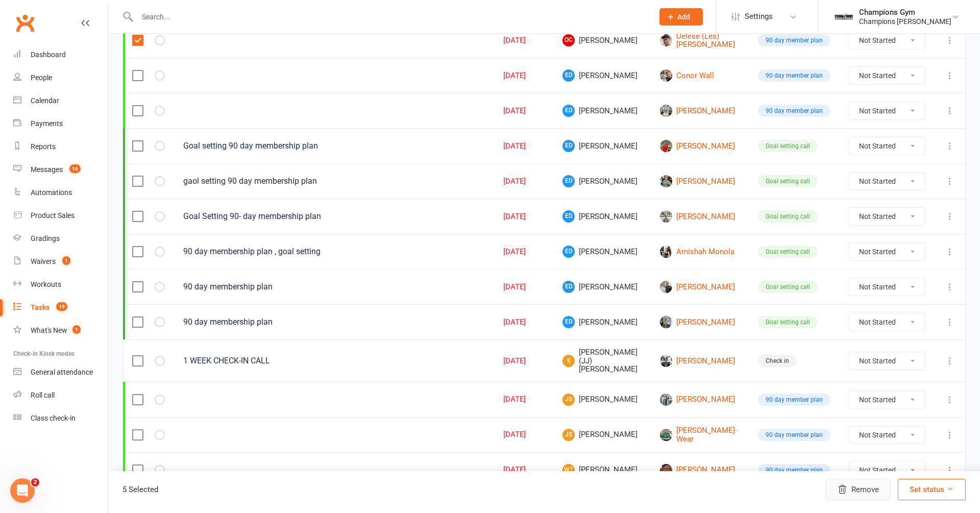
click at [870, 486] on button "Remove" at bounding box center [857, 489] width 65 height 21
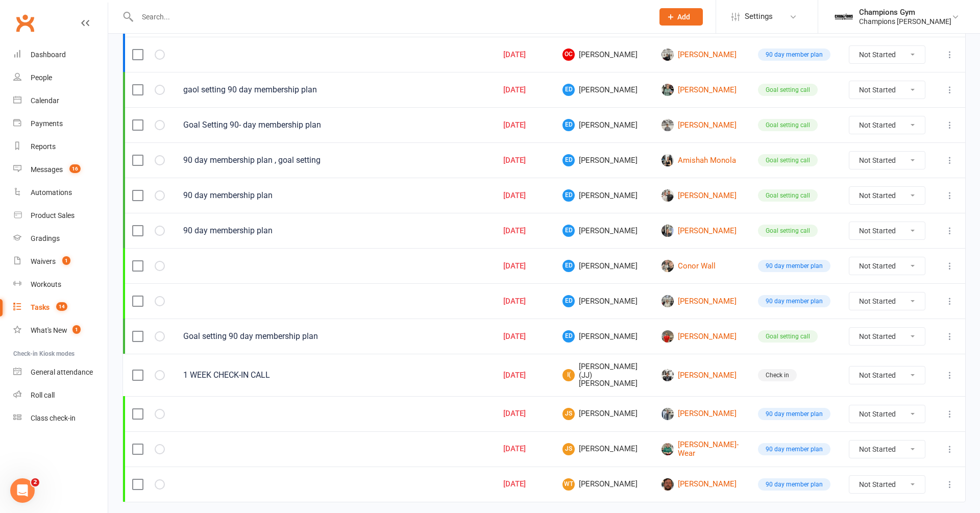
scroll to position [207, 0]
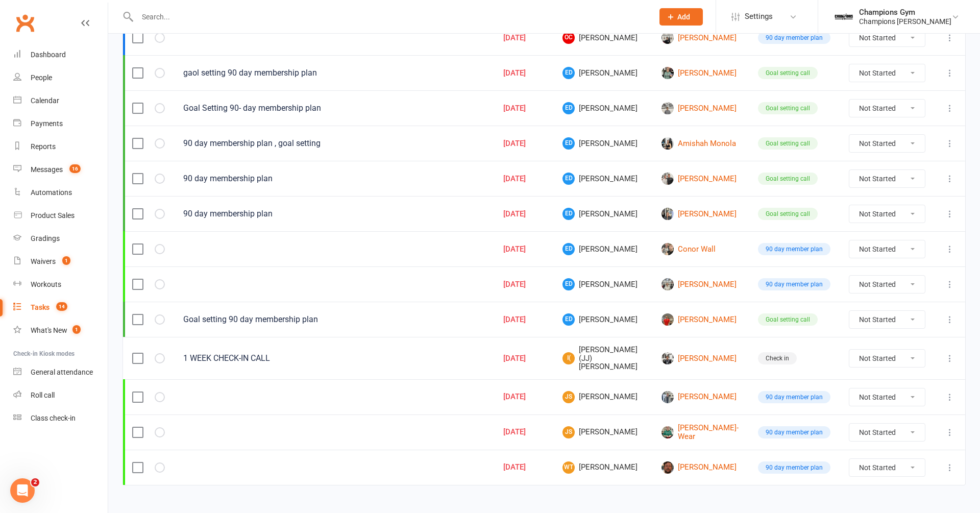
click at [135, 462] on label at bounding box center [137, 467] width 10 height 10
click at [135, 462] on input "checkbox" at bounding box center [137, 462] width 10 height 0
click at [134, 427] on td at bounding box center [148, 431] width 51 height 35
click at [135, 427] on label at bounding box center [137, 432] width 10 height 10
click at [135, 427] on input "checkbox" at bounding box center [137, 427] width 10 height 0
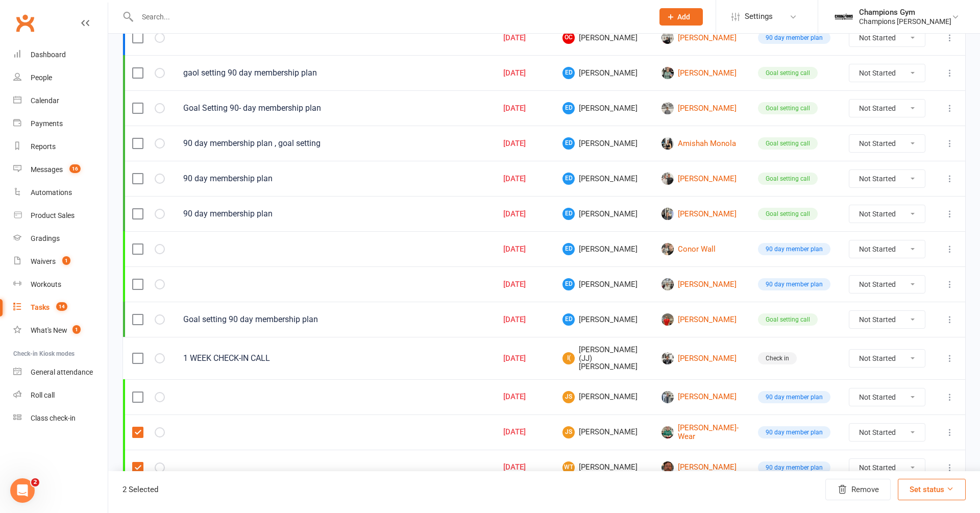
click at [135, 392] on label at bounding box center [137, 397] width 10 height 10
click at [135, 392] on input "checkbox" at bounding box center [137, 392] width 10 height 0
click at [138, 353] on label at bounding box center [137, 358] width 10 height 10
click at [138, 353] on input "checkbox" at bounding box center [137, 353] width 10 height 0
click at [137, 314] on label at bounding box center [137, 319] width 10 height 10
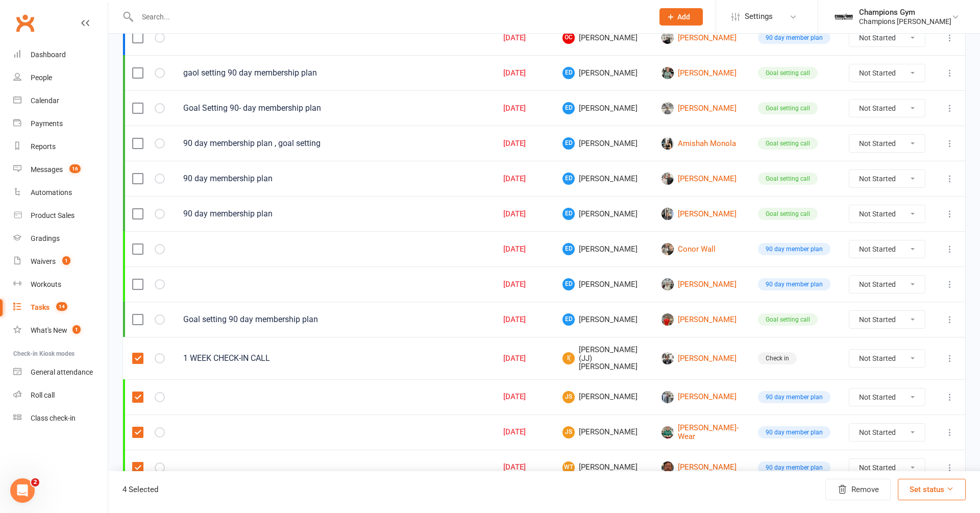
click at [137, 314] on input "checkbox" at bounding box center [137, 314] width 10 height 0
click at [136, 210] on label at bounding box center [137, 214] width 10 height 10
click at [136, 209] on input "checkbox" at bounding box center [137, 209] width 10 height 0
click at [137, 174] on label at bounding box center [137, 178] width 10 height 10
click at [137, 173] on input "checkbox" at bounding box center [137, 173] width 10 height 0
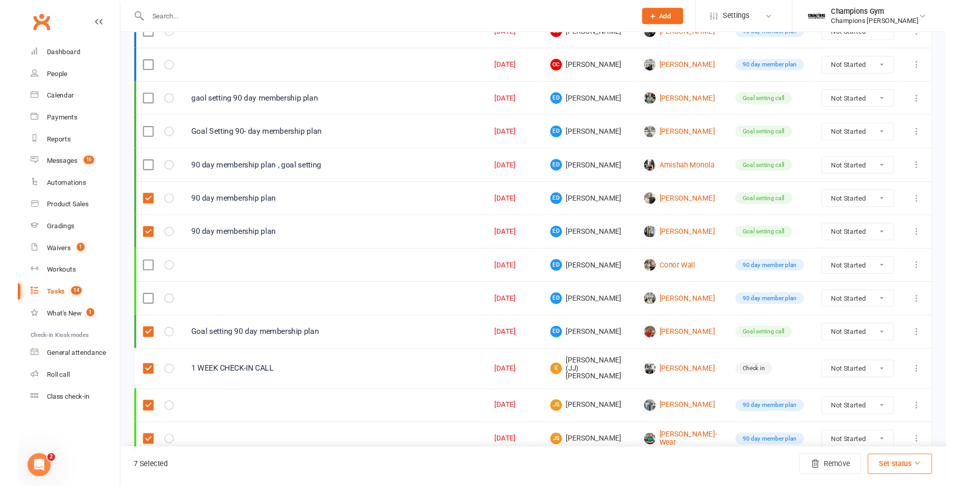
scroll to position [0, 0]
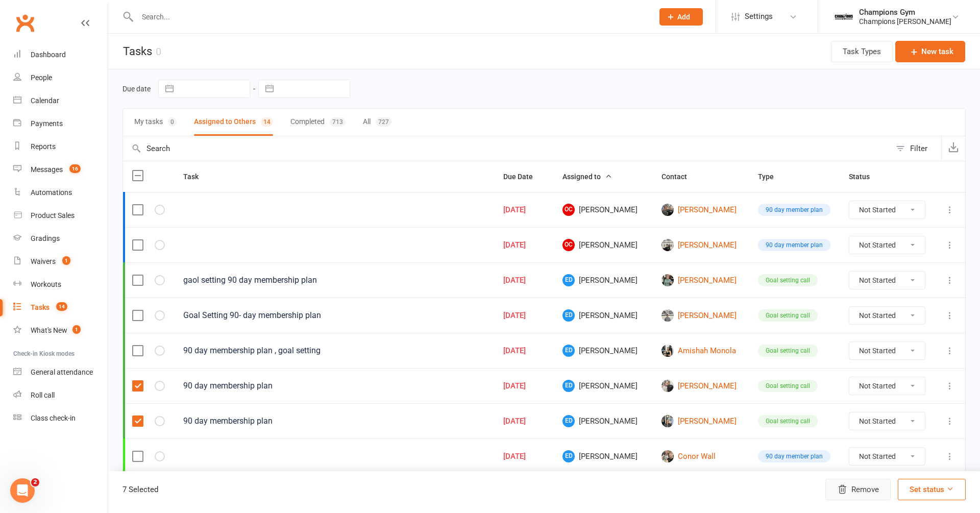
click at [860, 490] on button "Remove" at bounding box center [857, 489] width 65 height 21
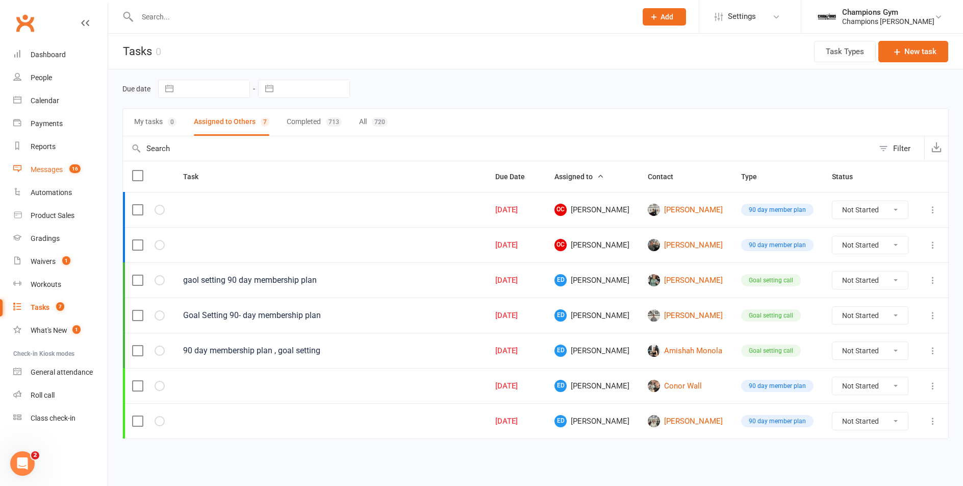
click at [49, 172] on div "Messages" at bounding box center [47, 169] width 32 height 8
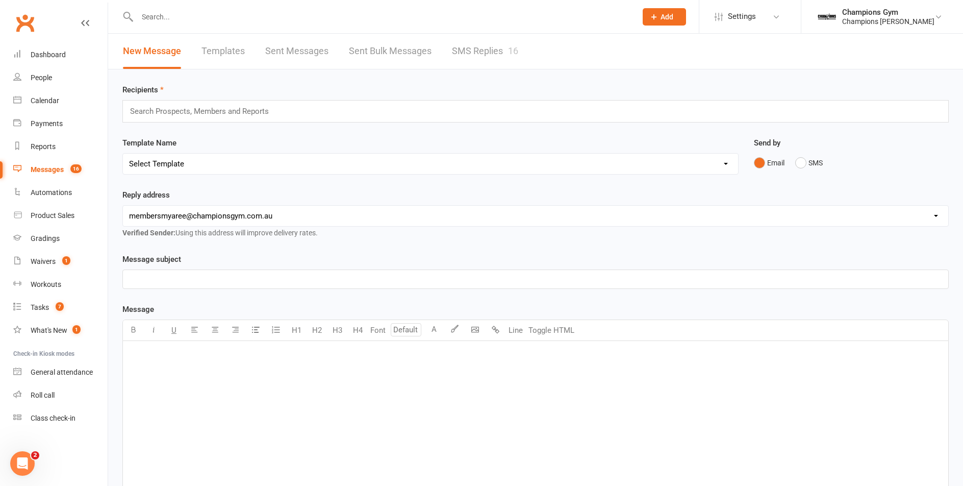
click at [469, 53] on link "SMS Replies 16" at bounding box center [485, 51] width 66 height 35
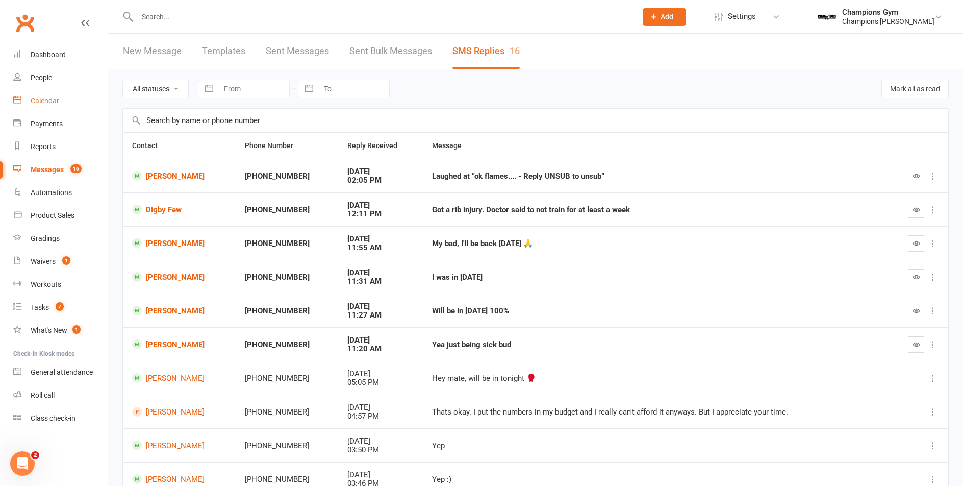
click at [41, 102] on div "Calendar" at bounding box center [45, 100] width 29 height 8
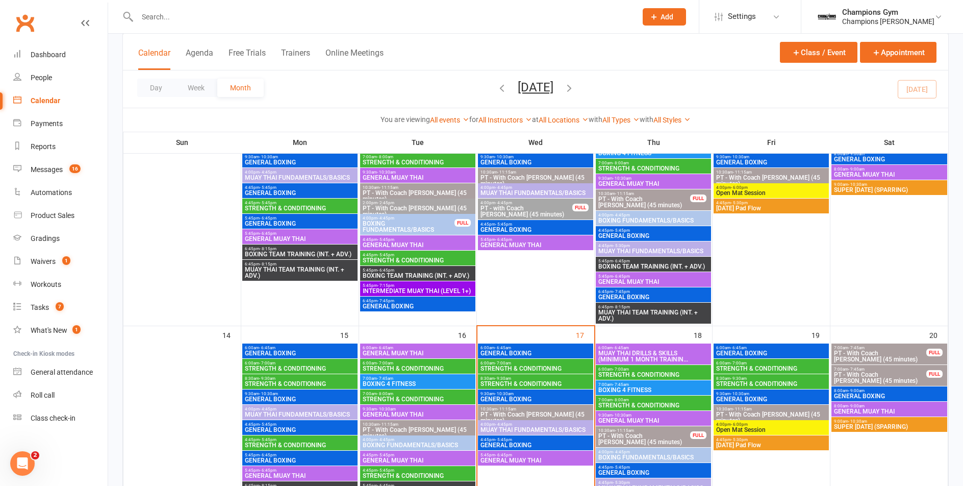
scroll to position [419, 0]
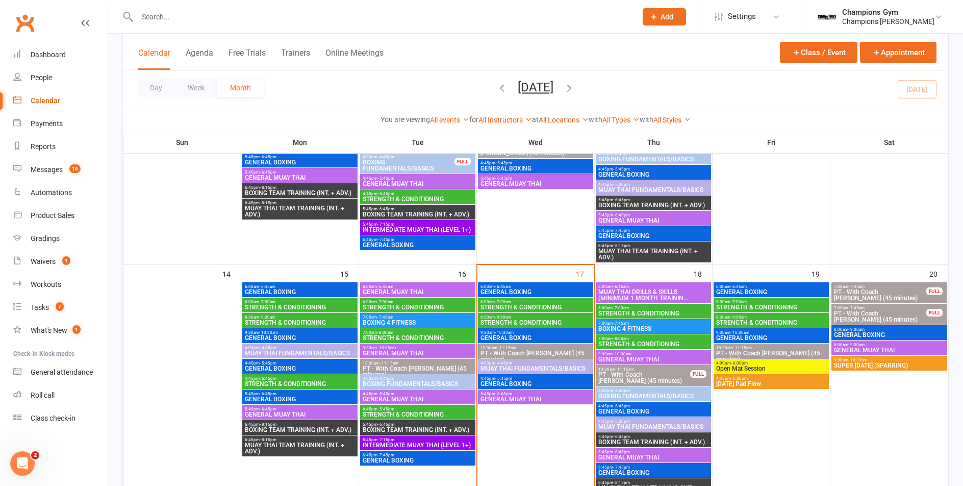
click at [658, 289] on span "MUAY THAI DRILLS & SKILLS (MINIMUM 1 MONTH TRAININ..." at bounding box center [653, 295] width 111 height 12
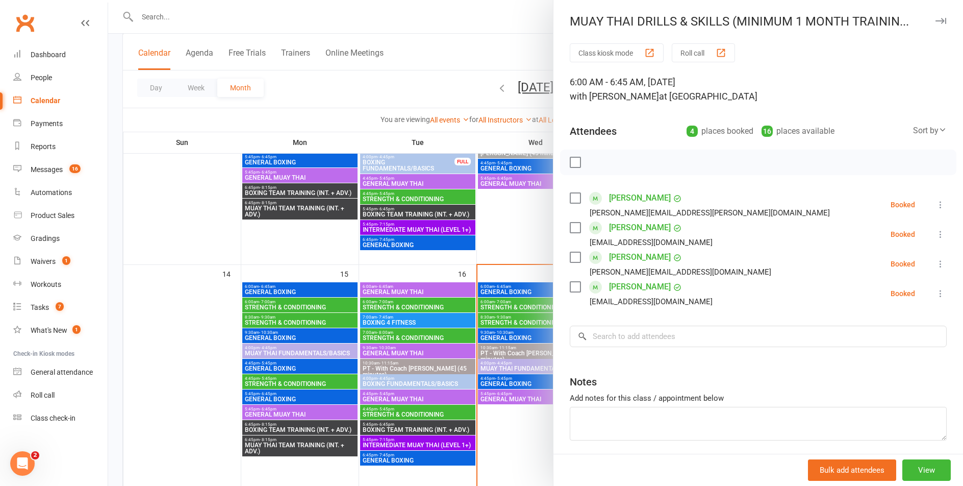
click at [941, 23] on icon "button" at bounding box center [941, 21] width 11 height 6
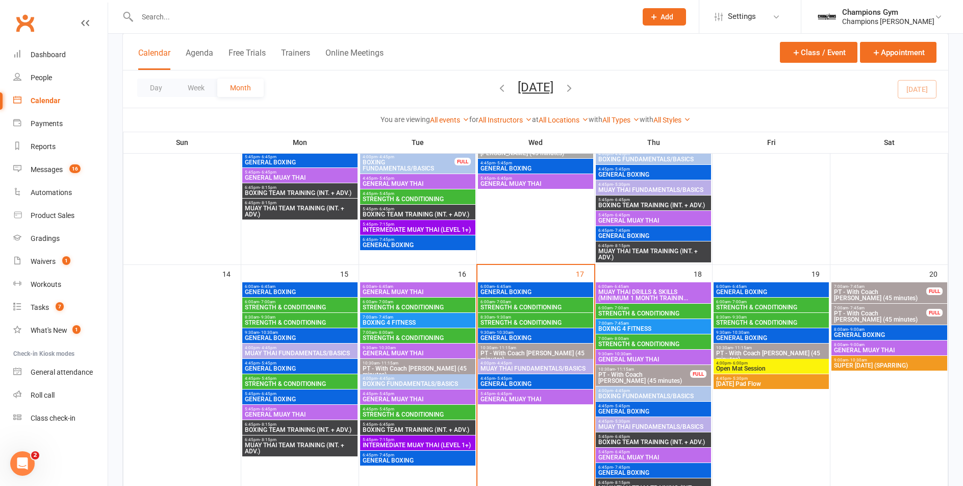
click at [647, 314] on span "STRENGTH & CONDITIONING" at bounding box center [653, 313] width 111 height 6
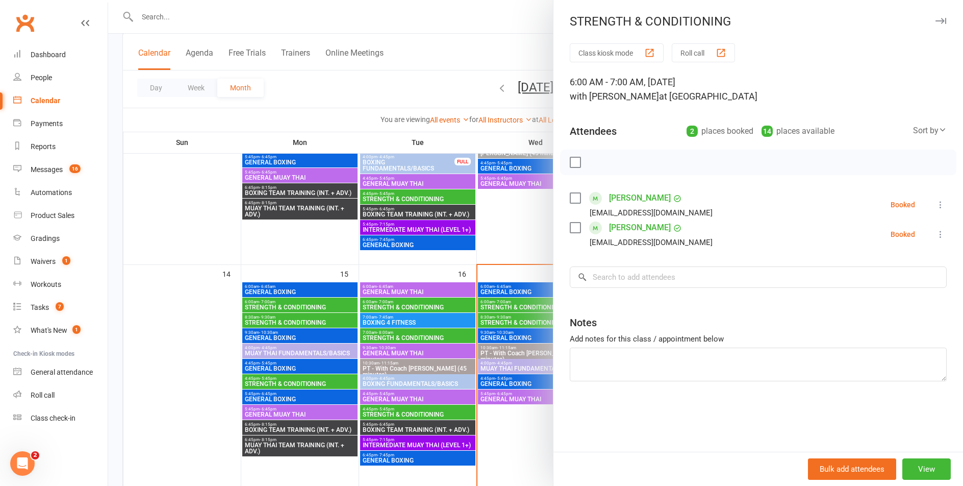
click at [945, 18] on icon "button" at bounding box center [941, 21] width 11 height 6
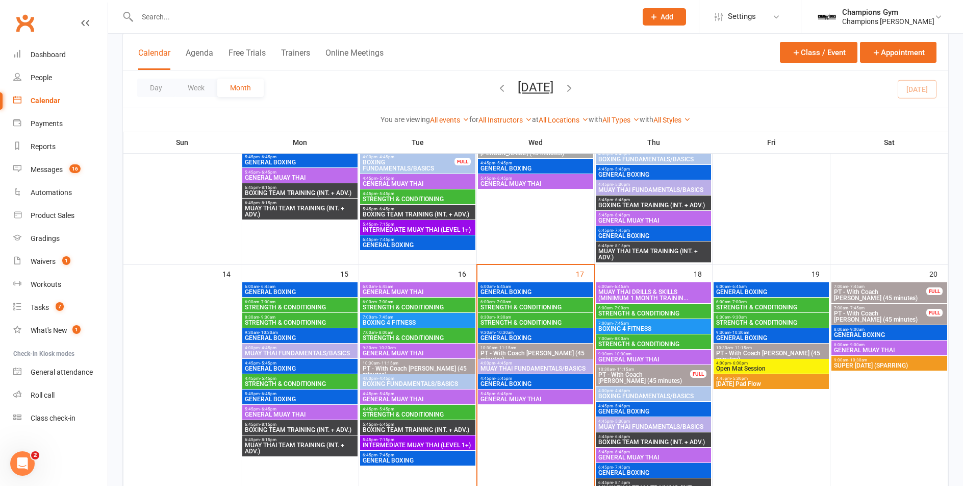
click at [642, 326] on span "BOXING 4 FITNESS" at bounding box center [653, 329] width 111 height 6
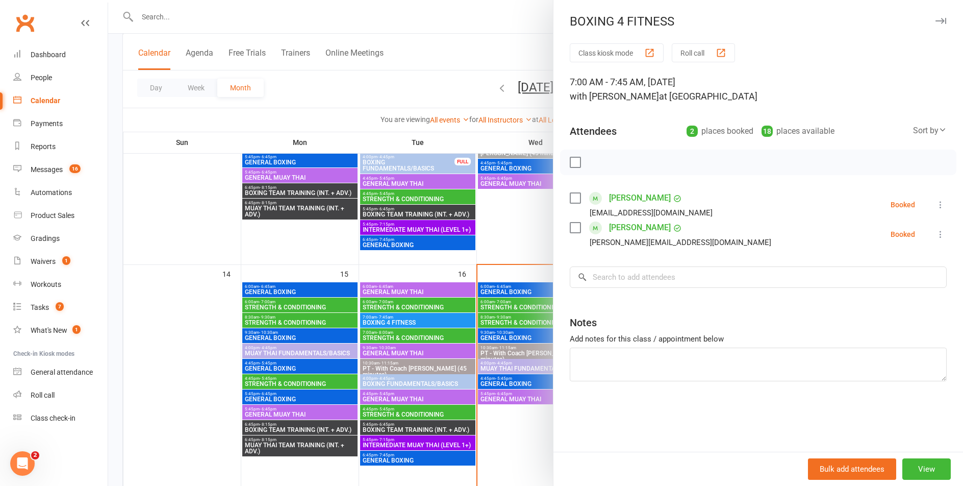
click at [941, 17] on button "button" at bounding box center [941, 21] width 12 height 12
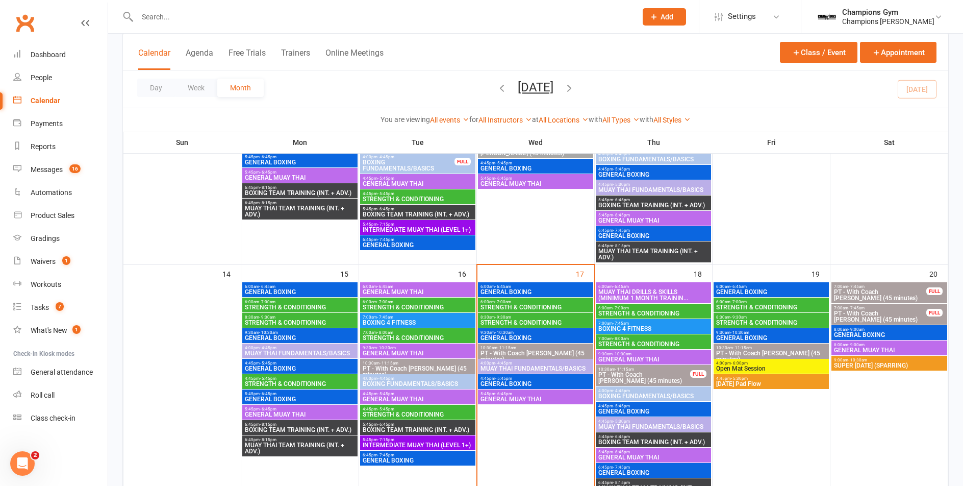
click at [648, 356] on span "GENERAL MUAY THAI" at bounding box center [653, 359] width 111 height 6
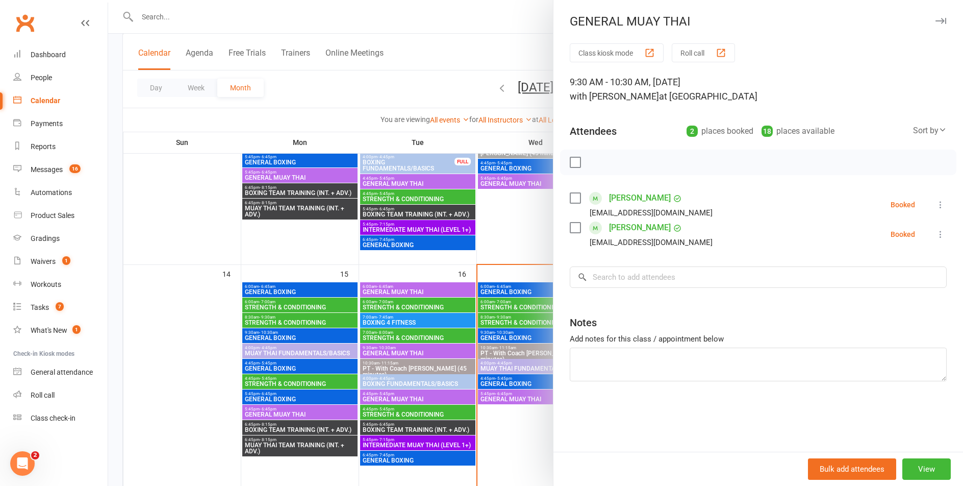
click at [943, 24] on button "button" at bounding box center [941, 21] width 12 height 12
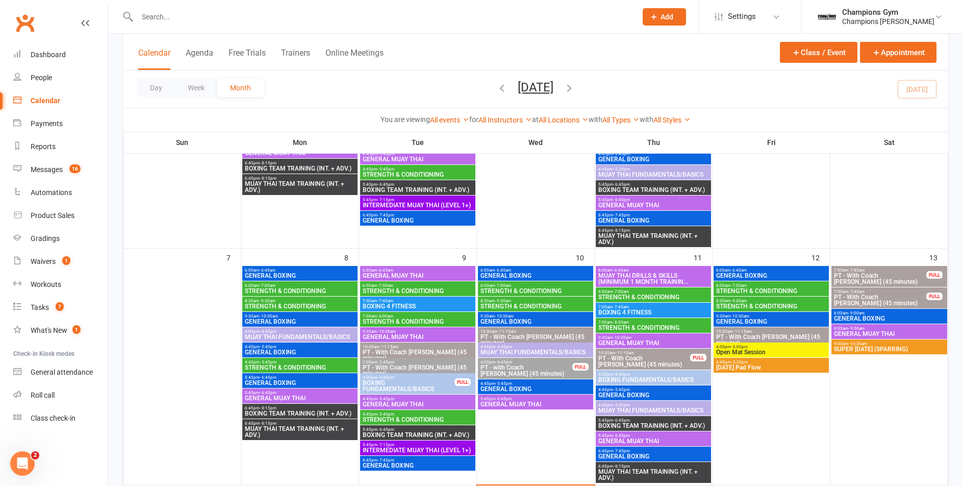
scroll to position [160, 0]
